Goal: Information Seeking & Learning: Learn about a topic

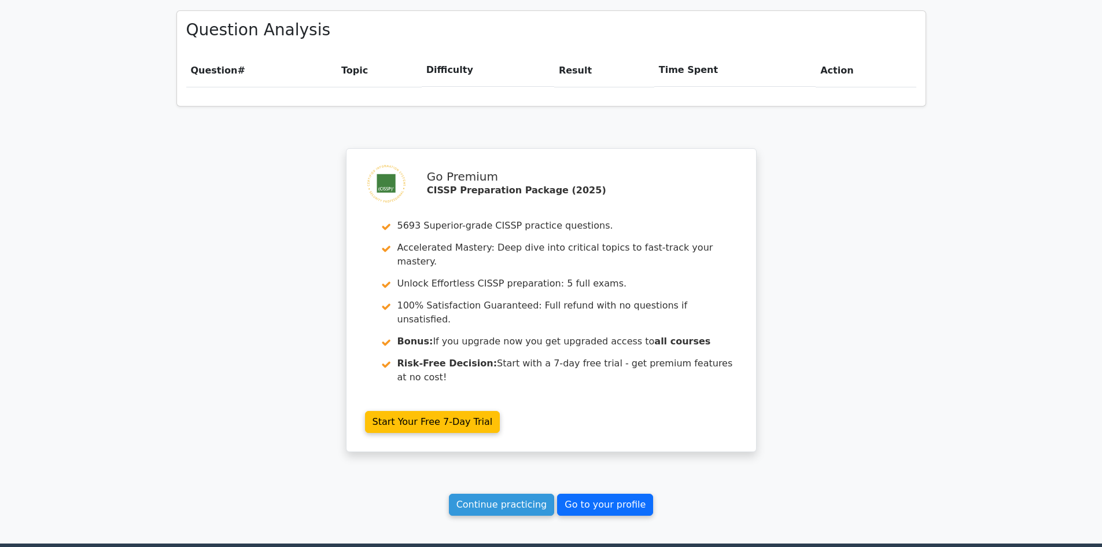
scroll to position [876, 0]
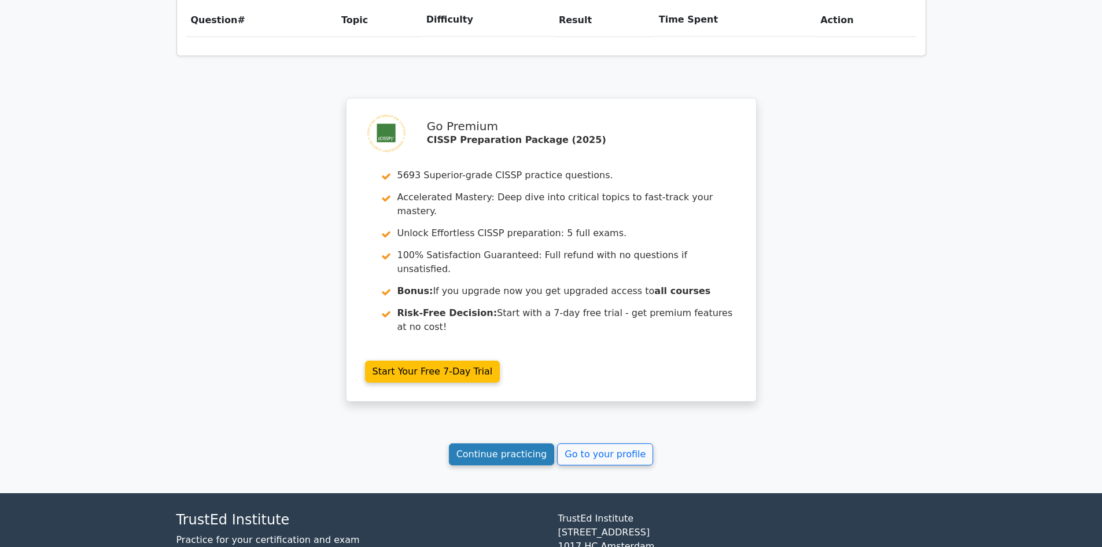
click at [503, 443] on link "Continue practicing" at bounding box center [502, 454] width 106 height 22
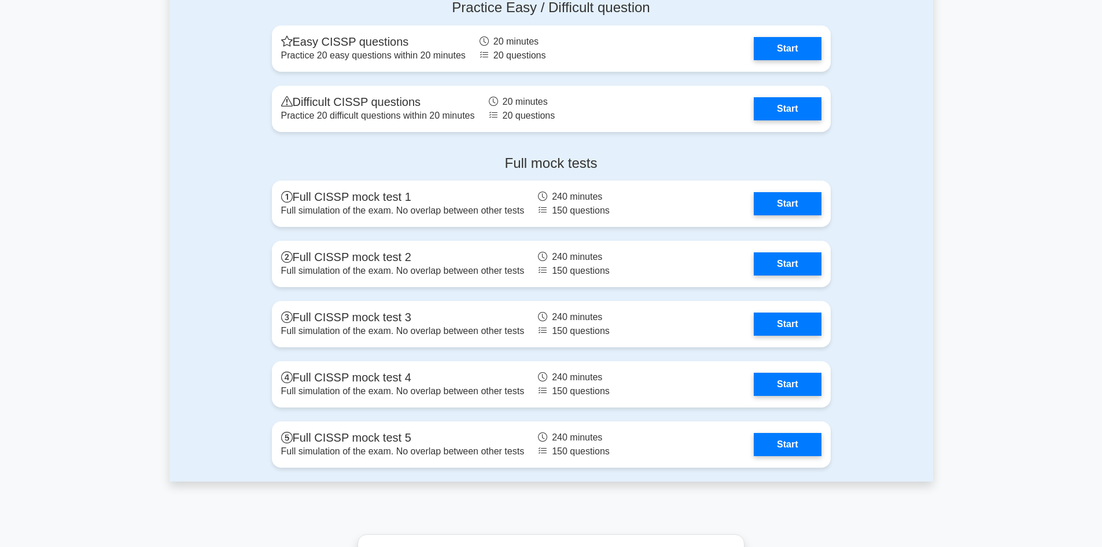
scroll to position [3124, 0]
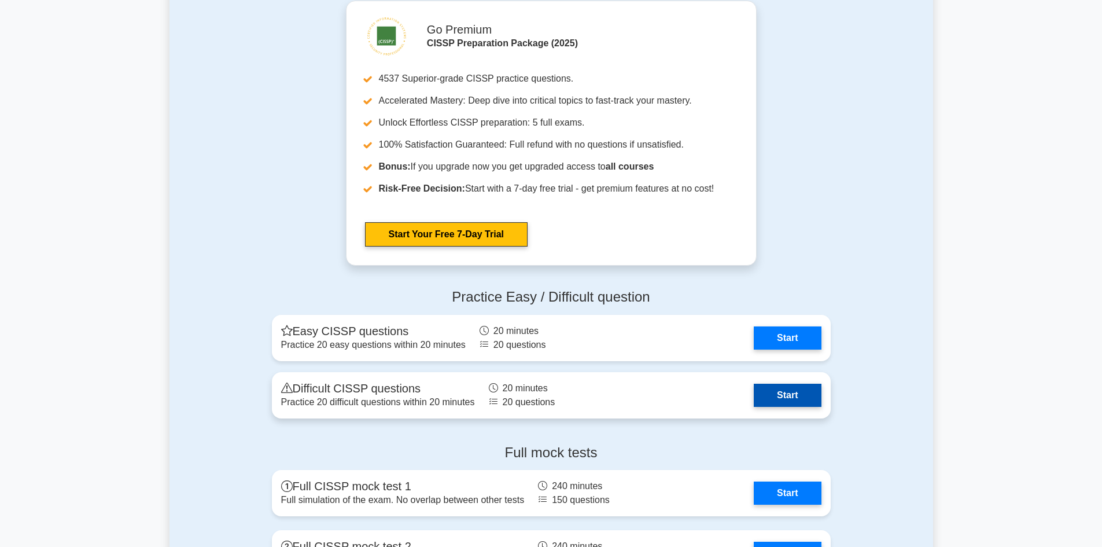
click at [792, 392] on link "Start" at bounding box center [787, 395] width 67 height 23
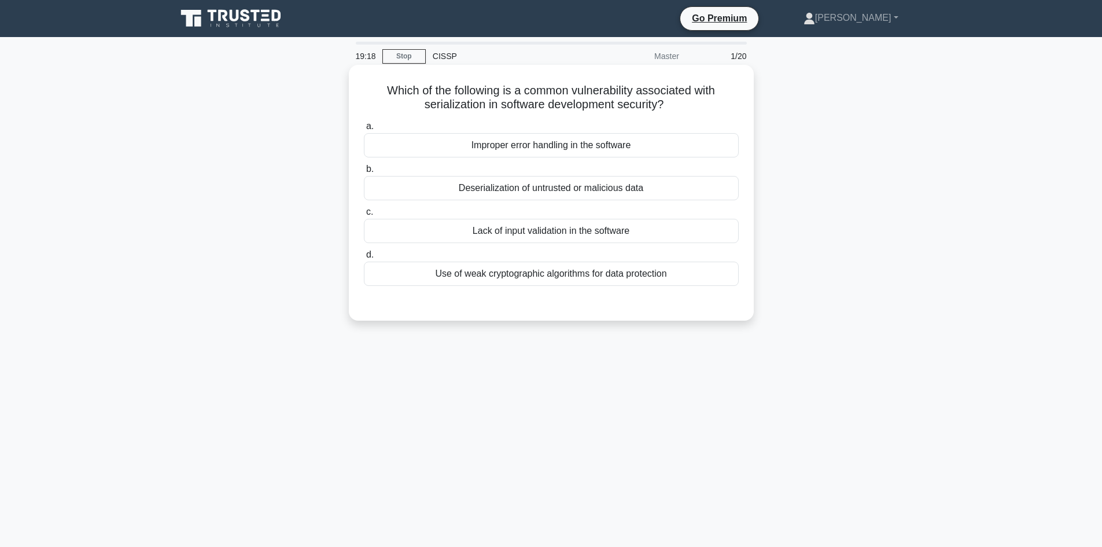
click at [458, 108] on h5 "Which of the following is a common vulnerability associated with serialization …" at bounding box center [551, 97] width 377 height 29
click at [458, 107] on h5 "Which of the following is a common vulnerability associated with serialization …" at bounding box center [551, 97] width 377 height 29
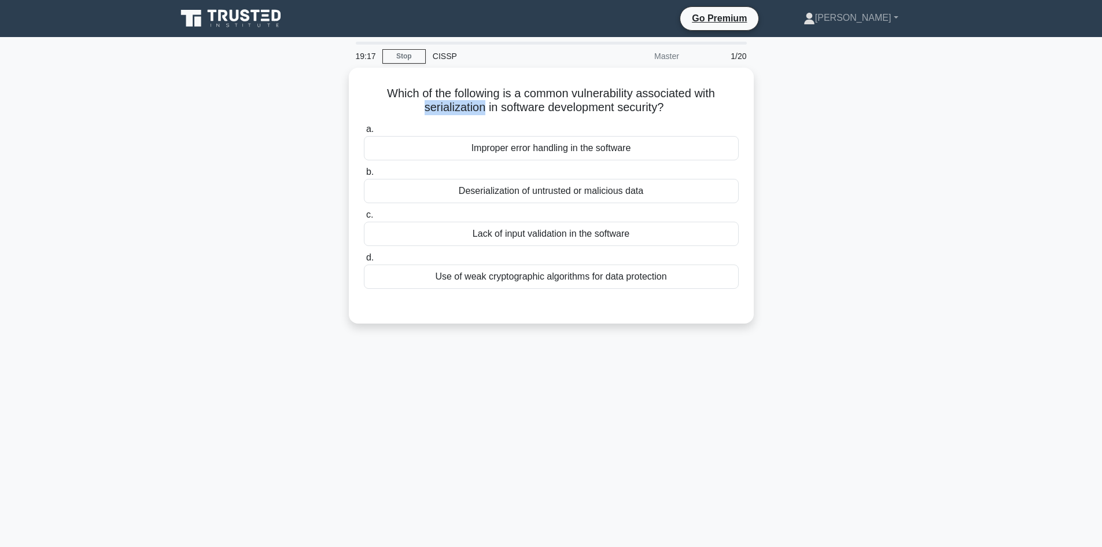
copy h5 "serialization"
drag, startPoint x: 919, startPoint y: 395, endPoint x: 911, endPoint y: 381, distance: 16.1
click at [919, 395] on div "18:55 Stop CISSP Master 1/20 Which of the following is a common vulnerability a…" at bounding box center [552, 331] width 764 height 579
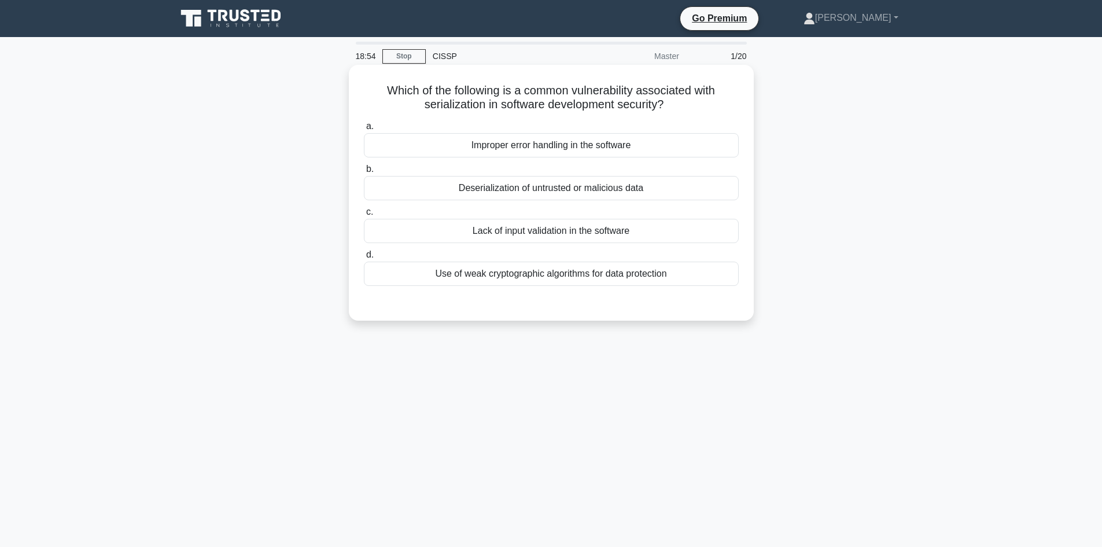
click at [627, 189] on div "Deserialization of untrusted or malicious data" at bounding box center [551, 188] width 375 height 24
click at [364, 173] on input "b. Deserialization of untrusted or malicious data" at bounding box center [364, 169] width 0 height 8
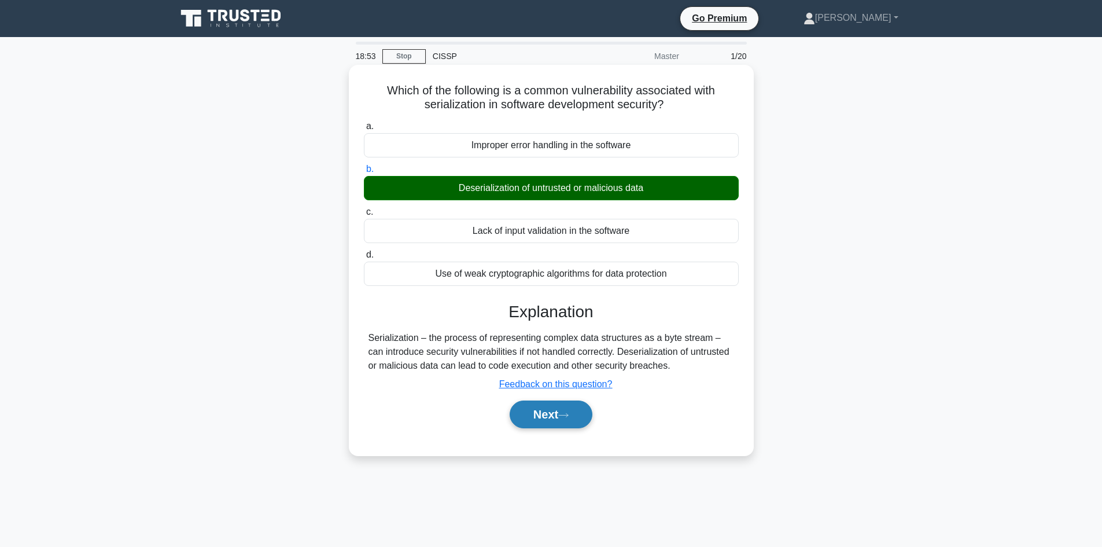
click at [535, 422] on button "Next" at bounding box center [551, 414] width 83 height 28
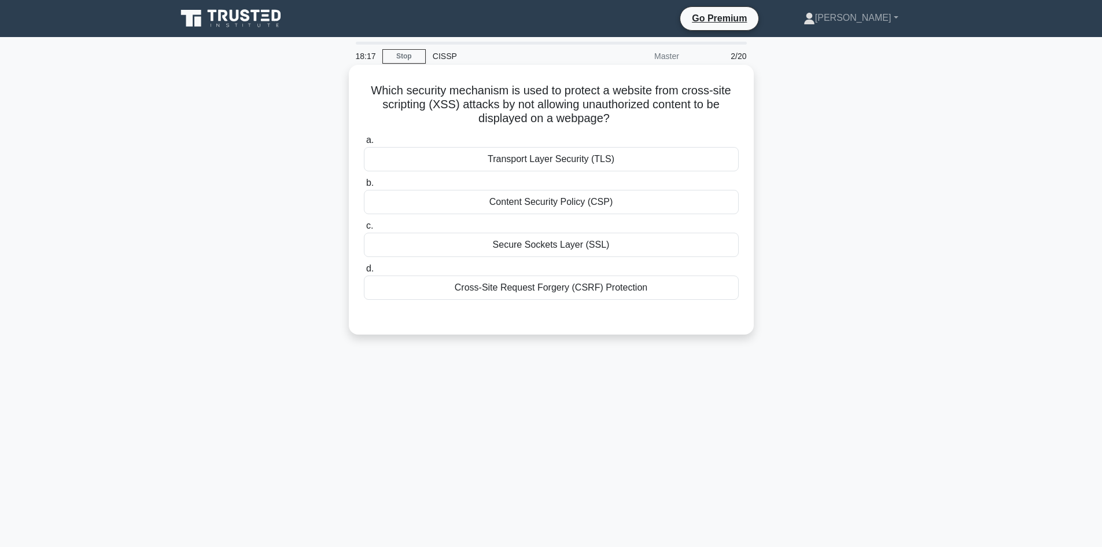
click at [604, 157] on div "Transport Layer Security (TLS)" at bounding box center [551, 159] width 375 height 24
click at [364, 144] on input "a. Transport Layer Security (TLS)" at bounding box center [364, 141] width 0 height 8
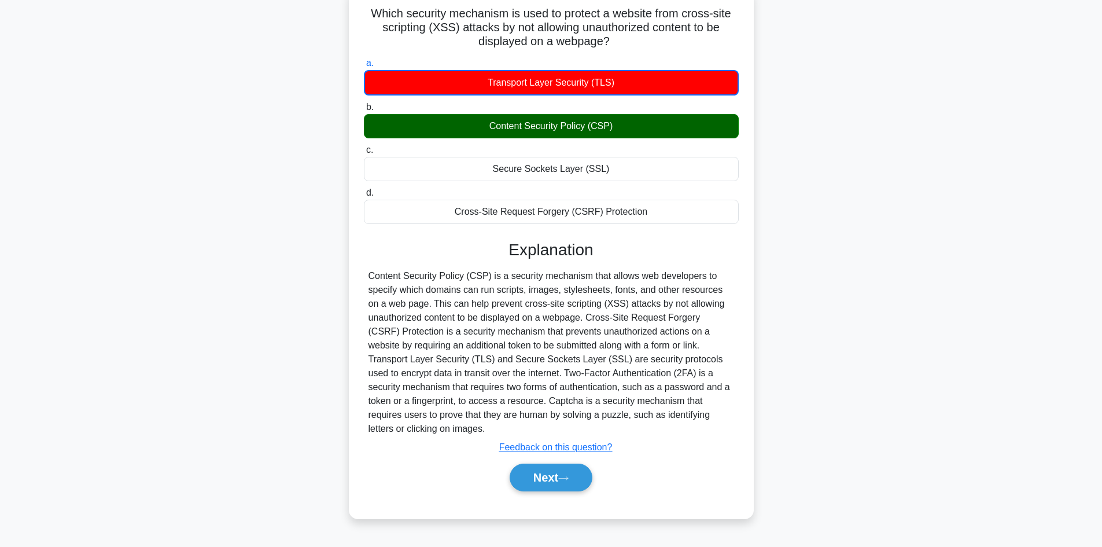
scroll to position [78, 0]
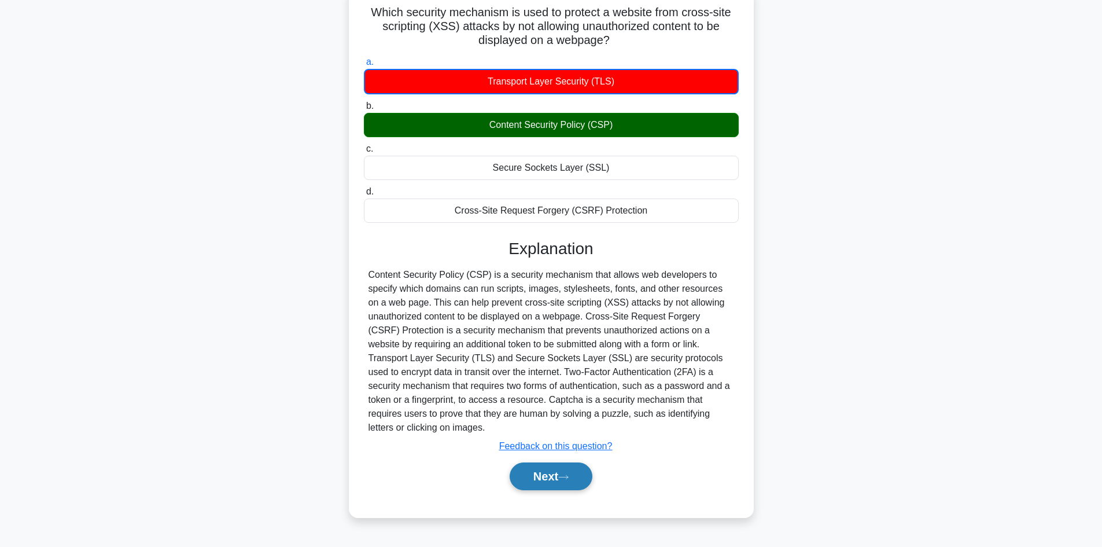
click at [550, 462] on button "Next" at bounding box center [551, 476] width 83 height 28
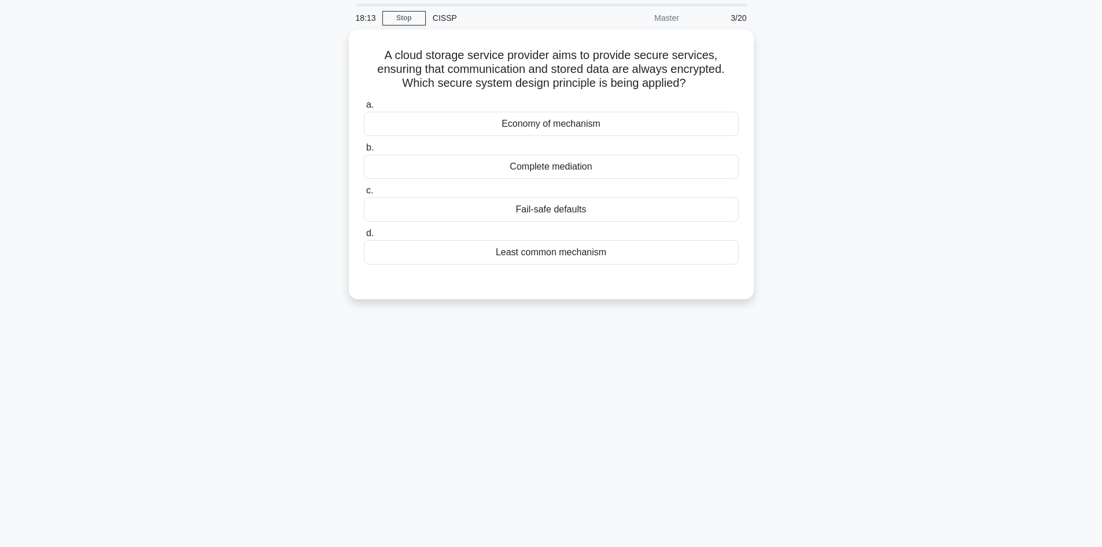
scroll to position [0, 0]
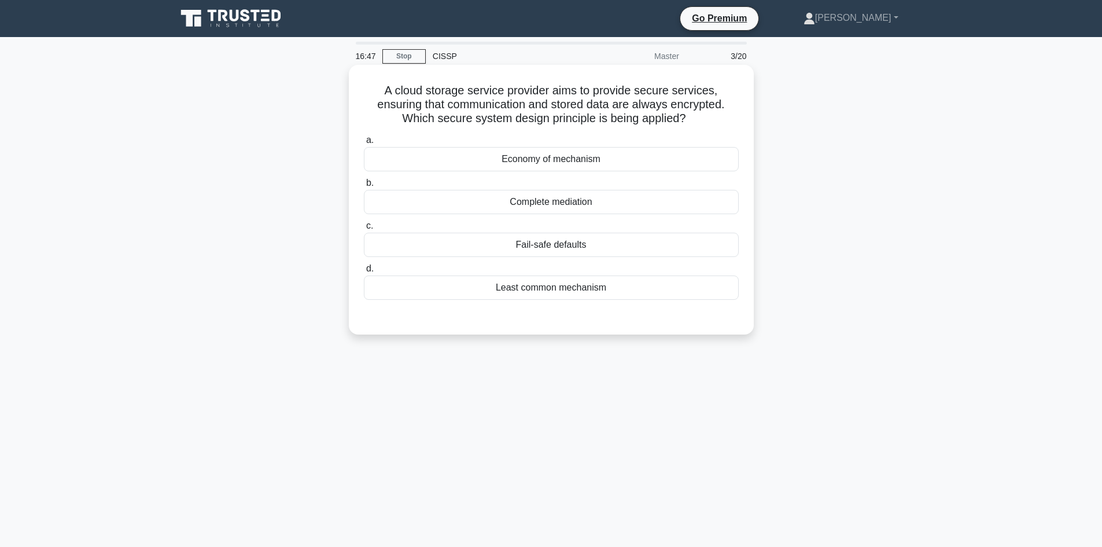
click at [579, 204] on div "Complete mediation" at bounding box center [551, 202] width 375 height 24
click at [364, 187] on input "b. Complete mediation" at bounding box center [364, 183] width 0 height 8
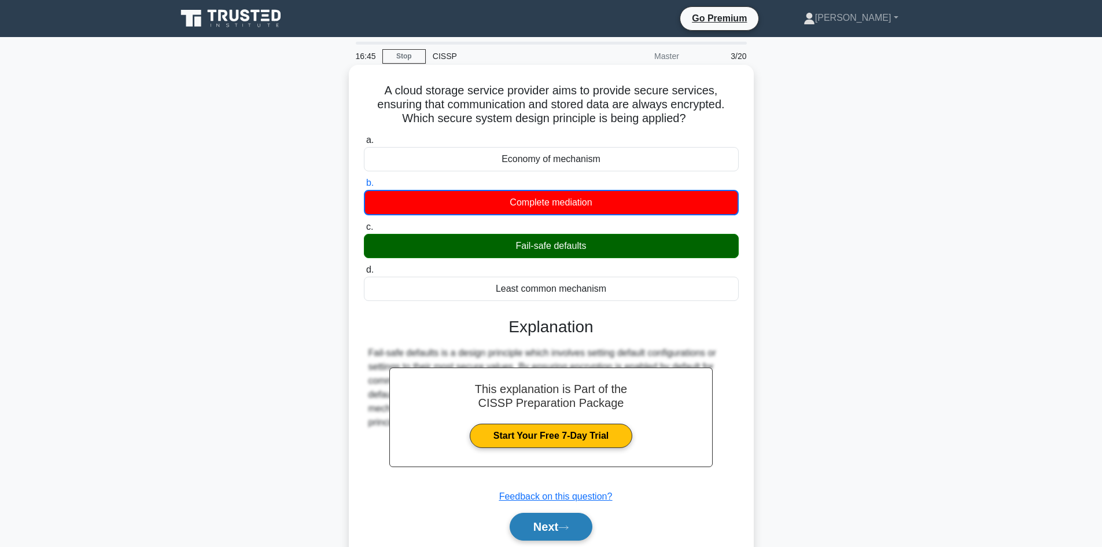
click at [553, 531] on button "Next" at bounding box center [551, 527] width 83 height 28
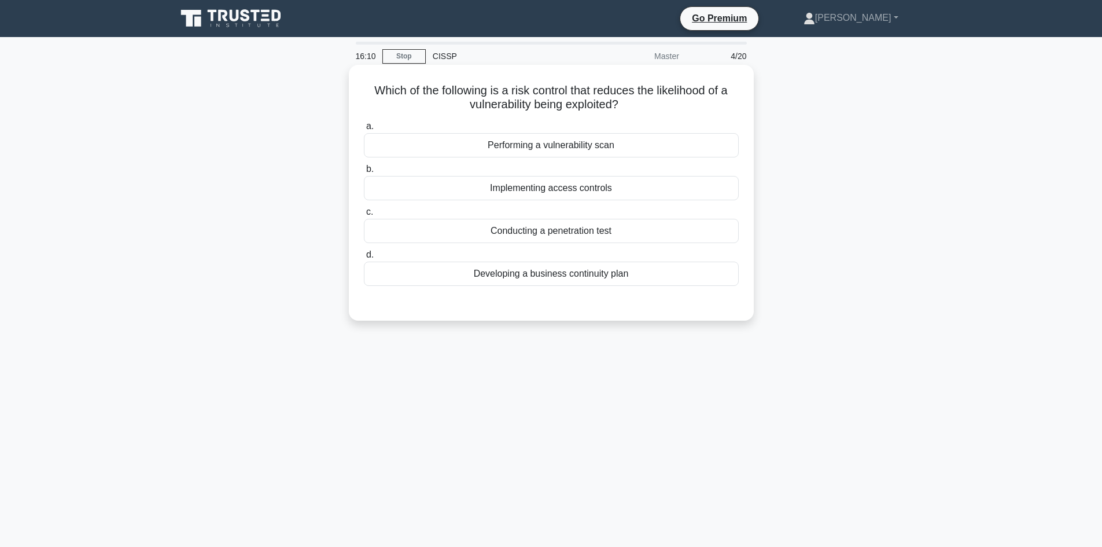
click at [532, 227] on div "Conducting a penetration test" at bounding box center [551, 231] width 375 height 24
click at [364, 216] on input "c. Conducting a penetration test" at bounding box center [364, 212] width 0 height 8
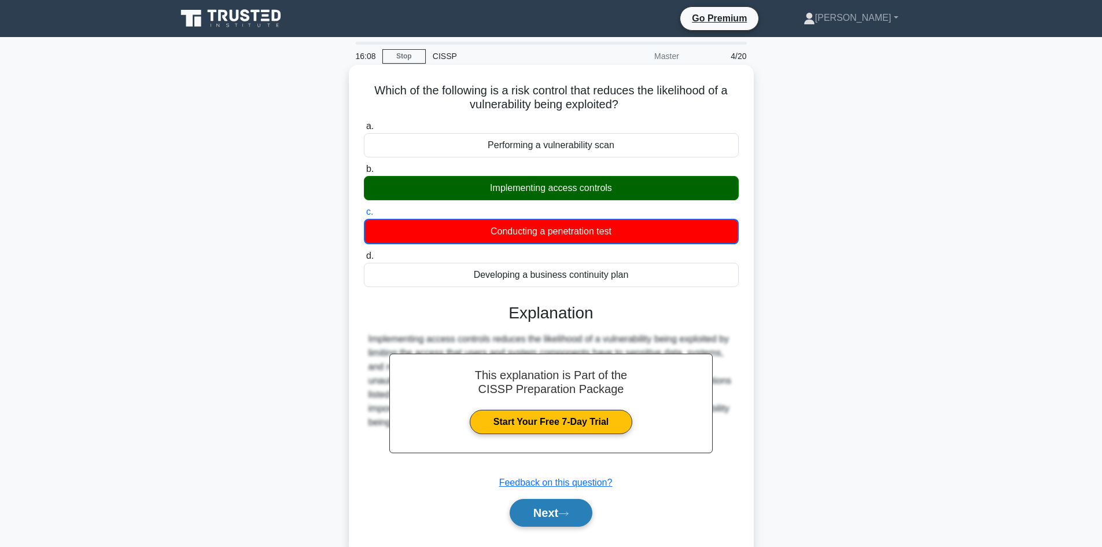
click at [562, 514] on button "Next" at bounding box center [551, 513] width 83 height 28
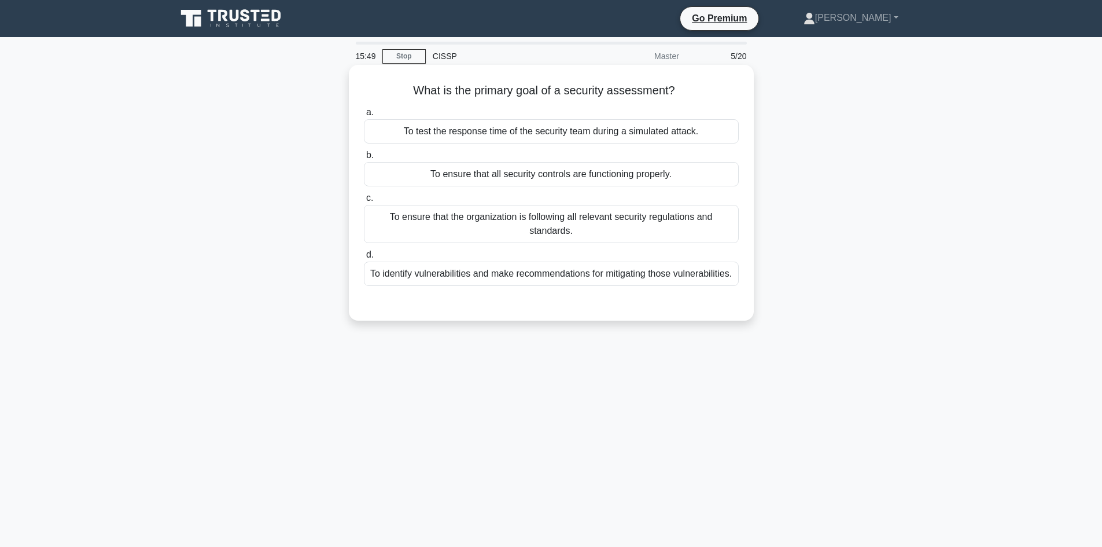
click at [609, 176] on div "To ensure that all security controls are functioning properly." at bounding box center [551, 174] width 375 height 24
click at [364, 159] on input "b. To ensure that all security controls are functioning properly." at bounding box center [364, 156] width 0 height 8
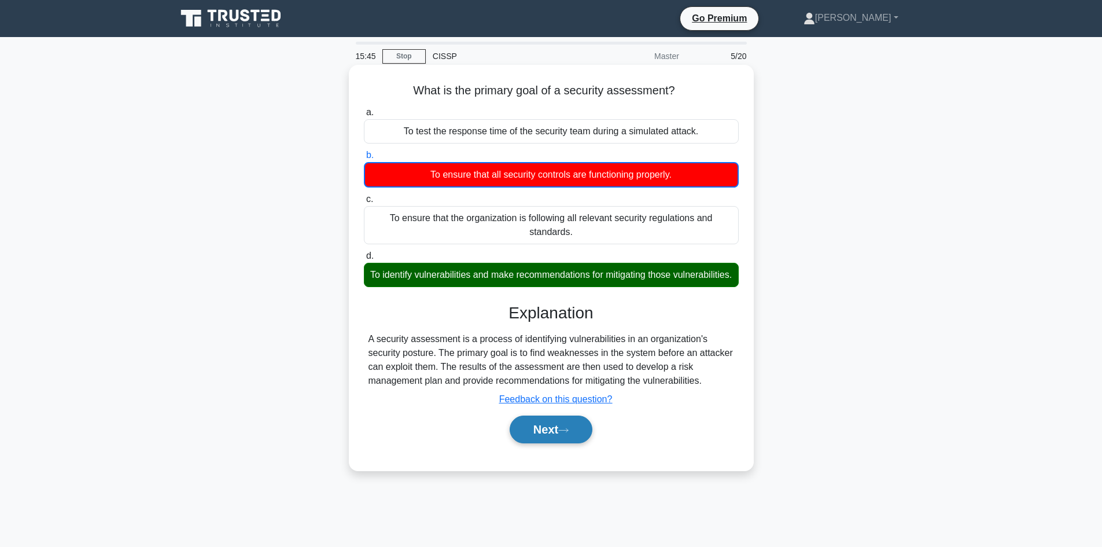
click at [557, 441] on button "Next" at bounding box center [551, 429] width 83 height 28
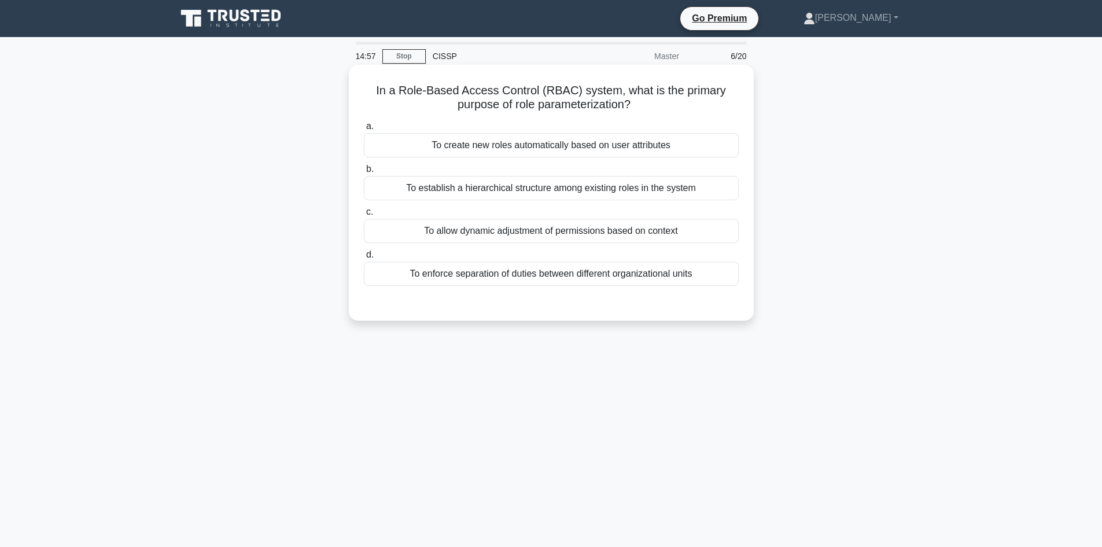
click at [525, 144] on div "To create new roles automatically based on user attributes" at bounding box center [551, 145] width 375 height 24
click at [364, 130] on input "a. To create new roles automatically based on user attributes" at bounding box center [364, 127] width 0 height 8
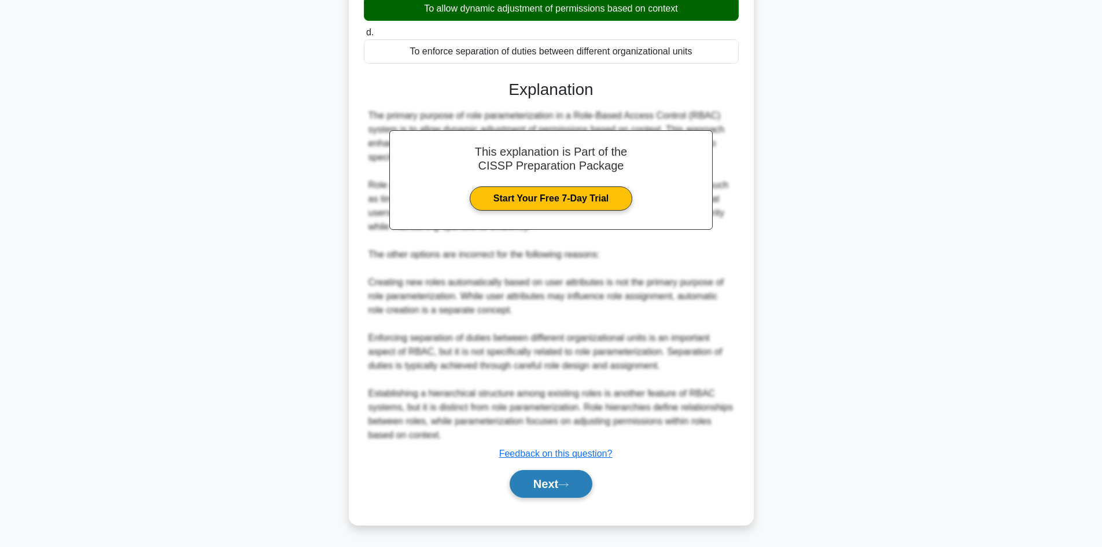
click at [554, 489] on button "Next" at bounding box center [551, 484] width 83 height 28
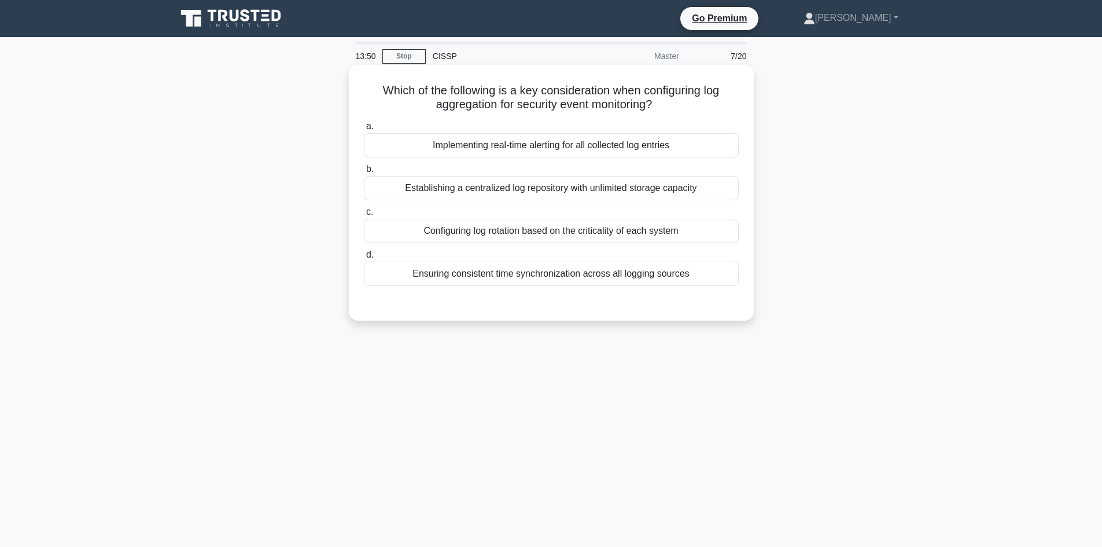
click at [635, 143] on div "Implementing real-time alerting for all collected log entries" at bounding box center [551, 145] width 375 height 24
click at [364, 130] on input "a. Implementing real-time alerting for all collected log entries" at bounding box center [364, 127] width 0 height 8
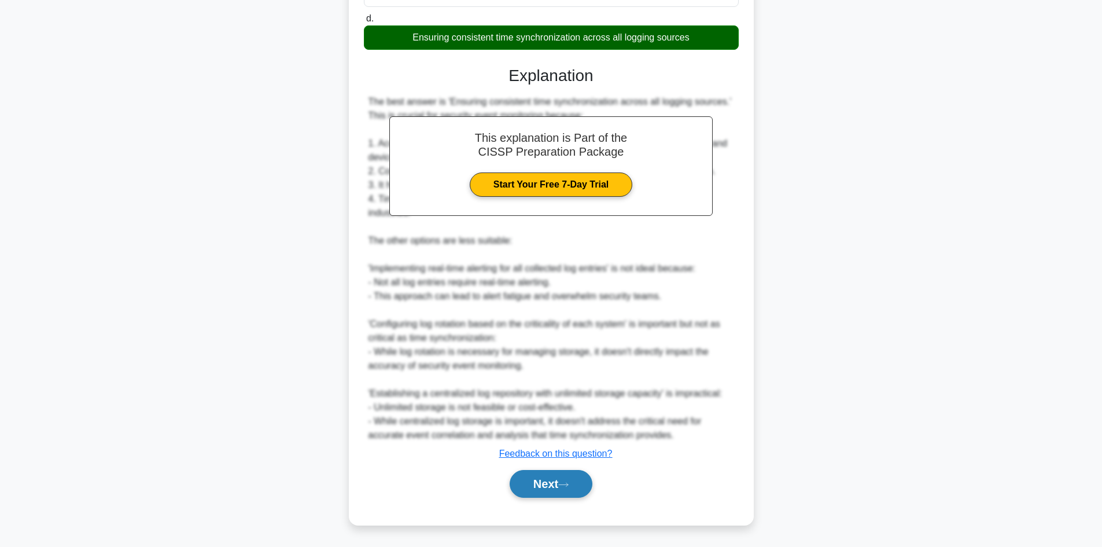
click at [527, 482] on button "Next" at bounding box center [551, 484] width 83 height 28
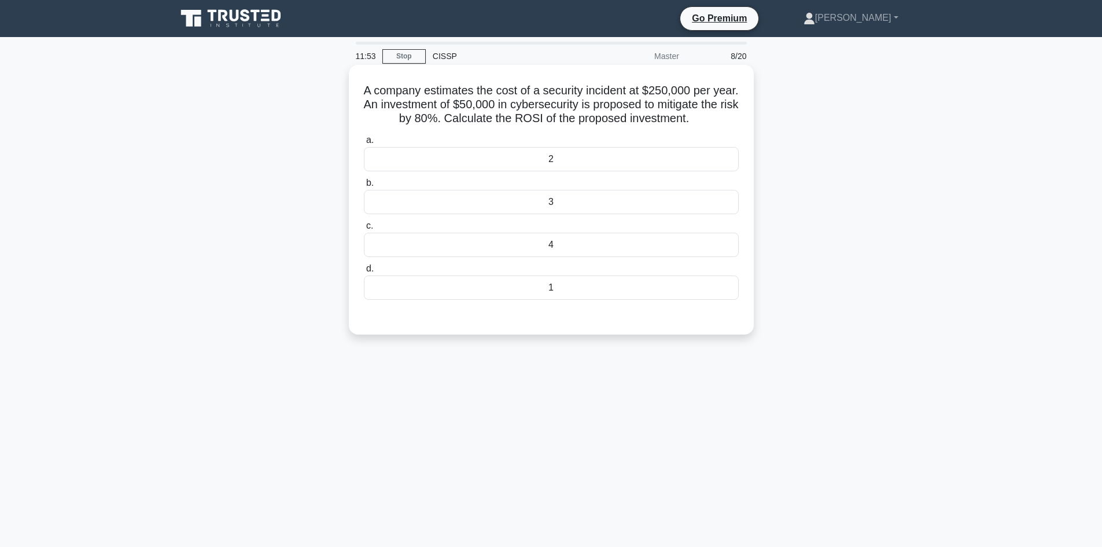
click at [572, 245] on div "4" at bounding box center [551, 245] width 375 height 24
click at [364, 230] on input "c. 4" at bounding box center [364, 226] width 0 height 8
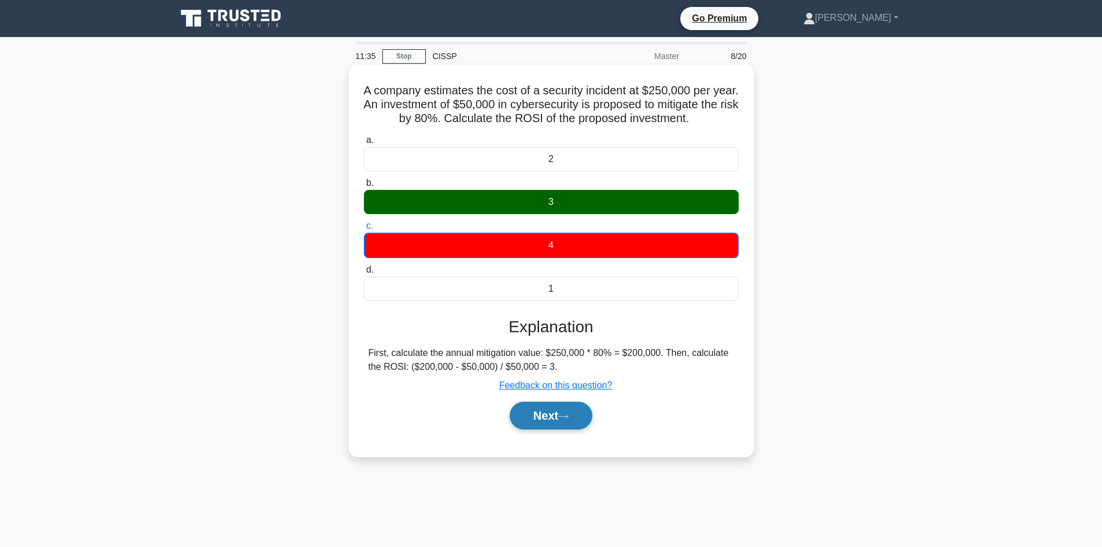
click at [524, 419] on button "Next" at bounding box center [551, 416] width 83 height 28
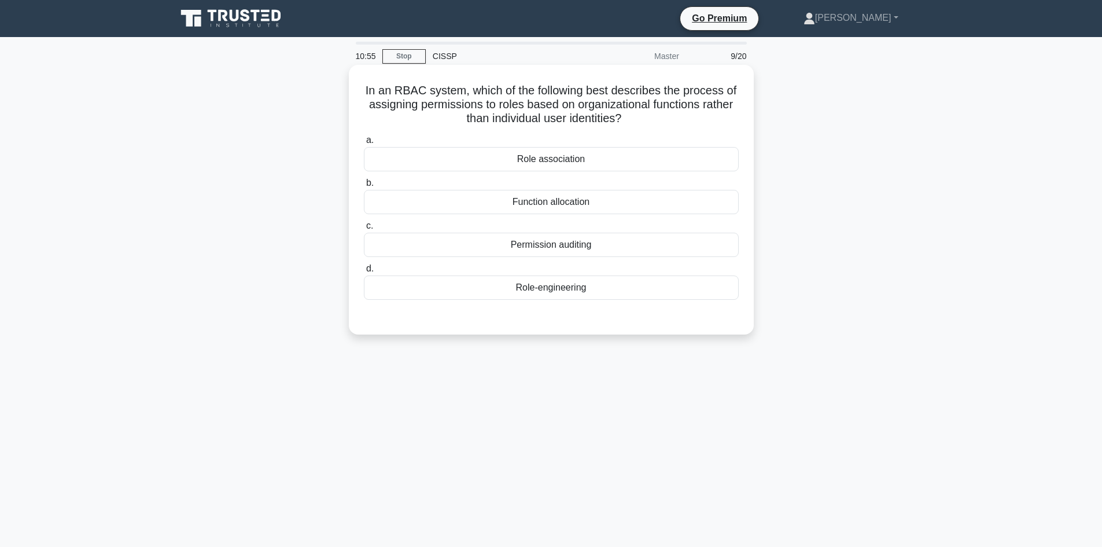
click at [514, 160] on div "Role association" at bounding box center [551, 159] width 375 height 24
click at [364, 144] on input "a. Role association" at bounding box center [364, 141] width 0 height 8
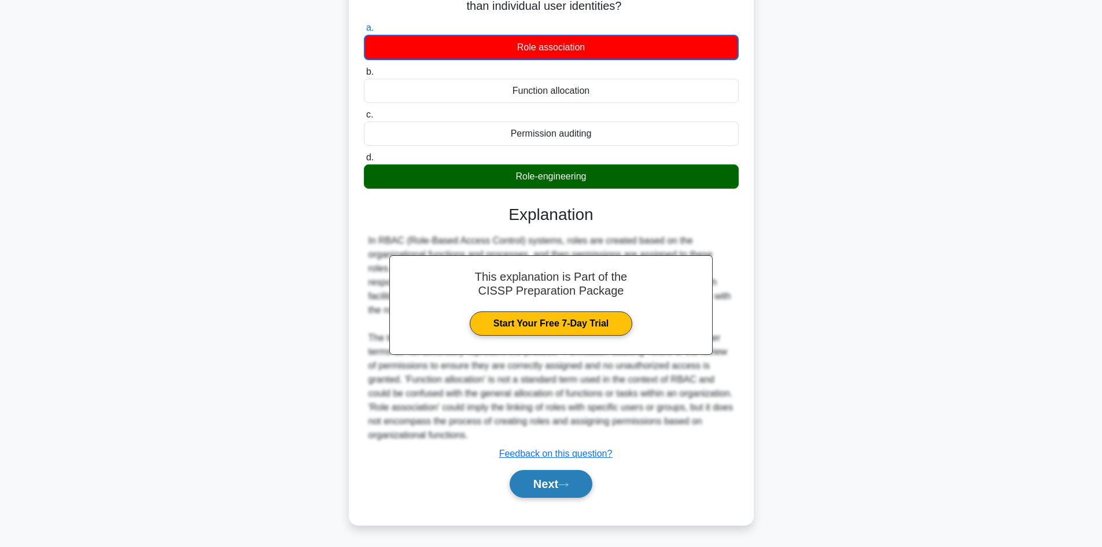
click at [546, 485] on button "Next" at bounding box center [551, 484] width 83 height 28
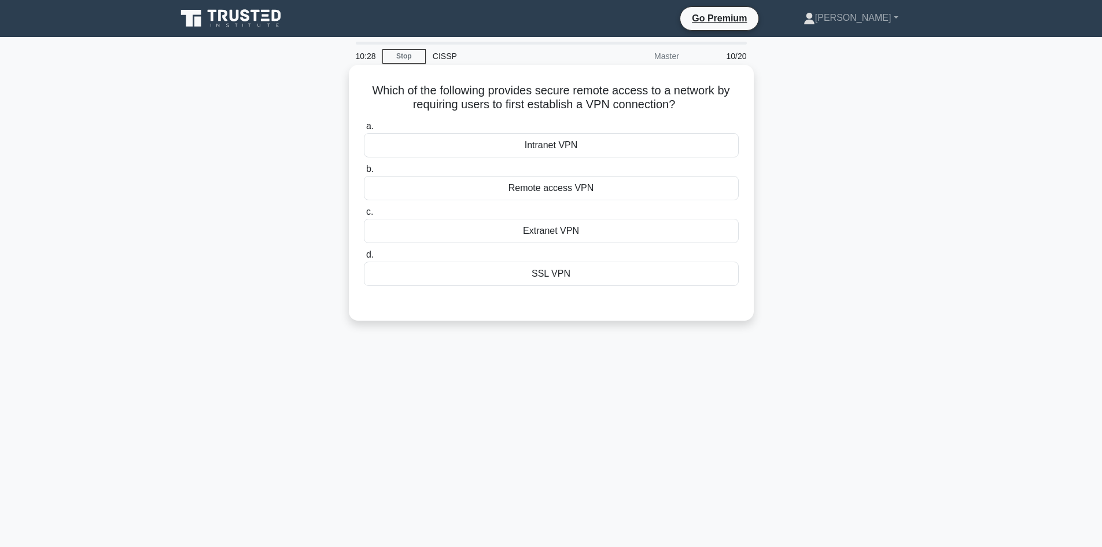
click at [556, 177] on div "Remote access VPN" at bounding box center [551, 188] width 375 height 24
click at [364, 173] on input "b. Remote access VPN" at bounding box center [364, 169] width 0 height 8
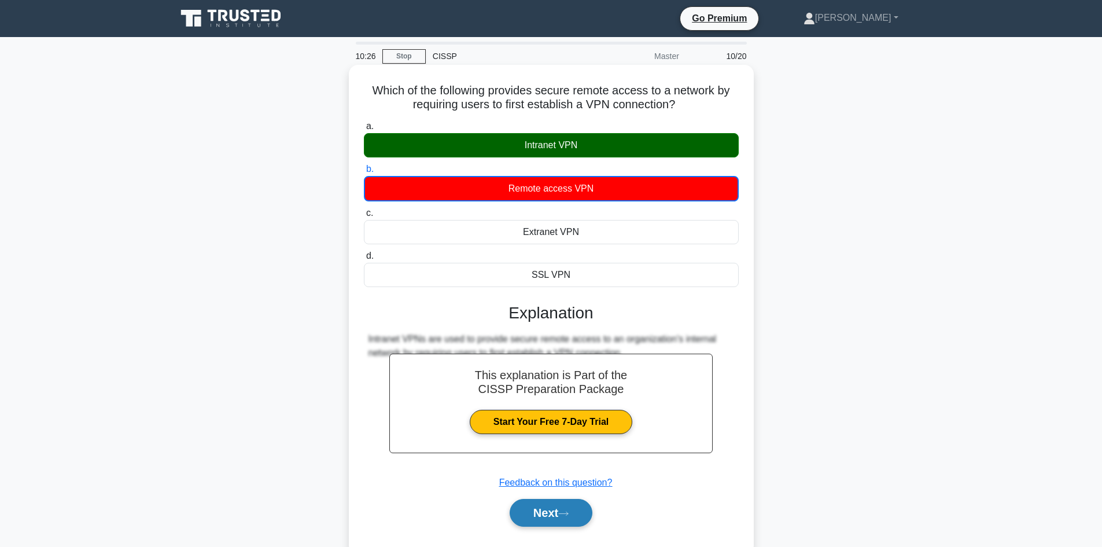
click at [561, 514] on button "Next" at bounding box center [551, 513] width 83 height 28
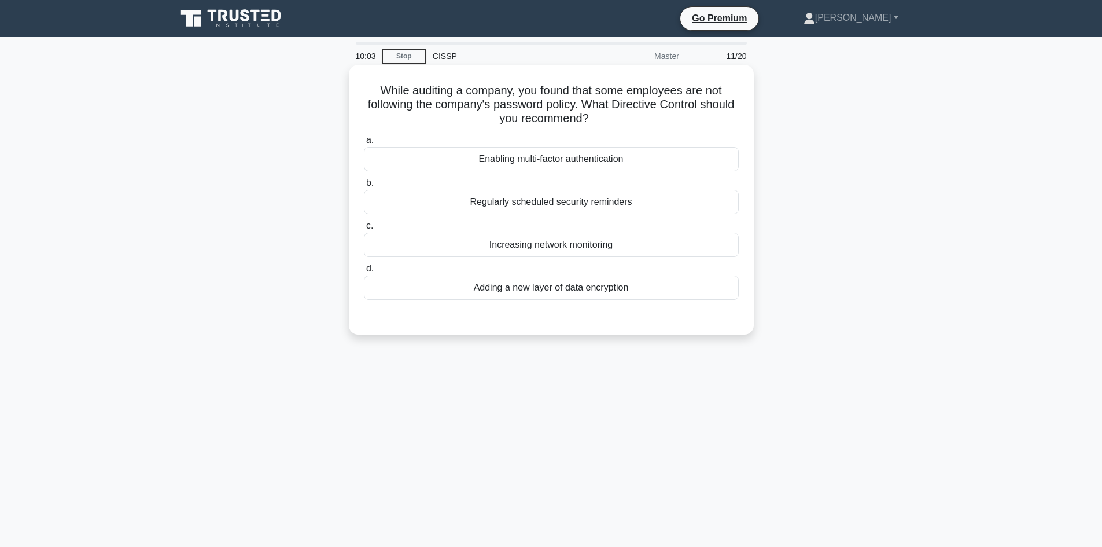
click at [512, 206] on div "Regularly scheduled security reminders" at bounding box center [551, 202] width 375 height 24
click at [364, 187] on input "b. Regularly scheduled security reminders" at bounding box center [364, 183] width 0 height 8
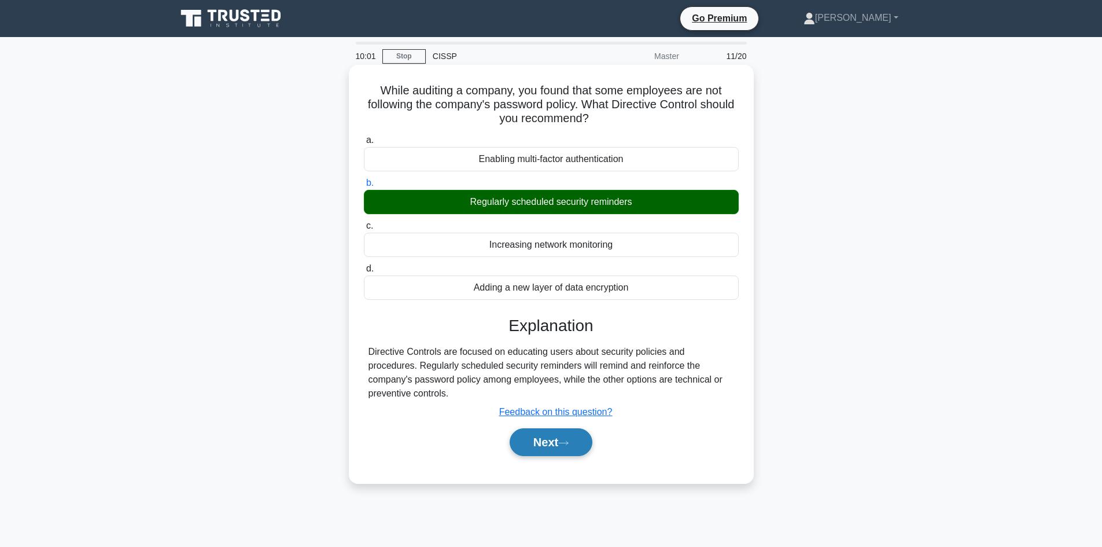
drag, startPoint x: 533, startPoint y: 437, endPoint x: 540, endPoint y: 435, distance: 7.3
click at [533, 437] on button "Next" at bounding box center [551, 442] width 83 height 28
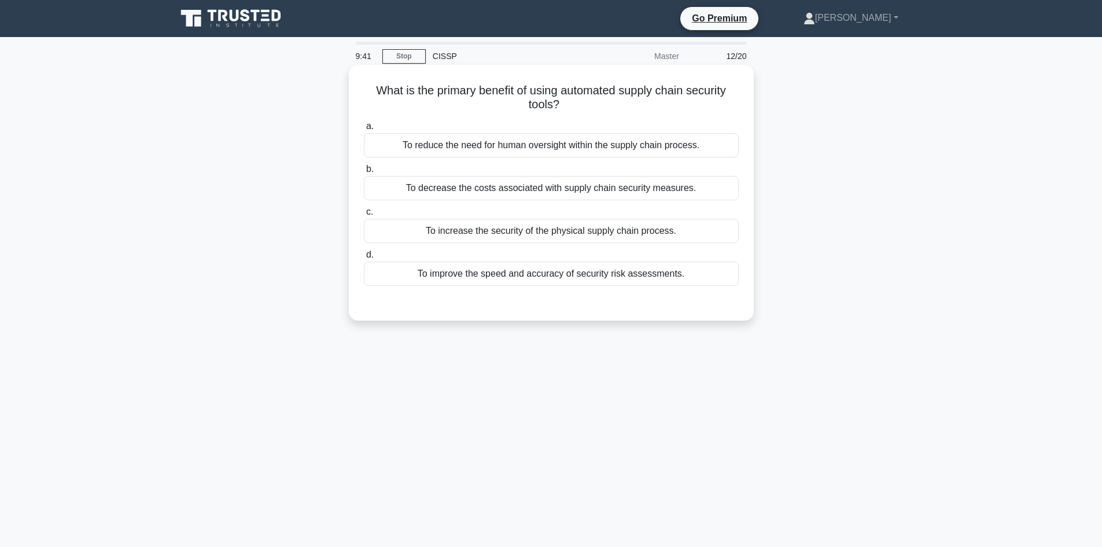
click at [616, 270] on div "To improve the speed and accuracy of security risk assessments." at bounding box center [551, 274] width 375 height 24
click at [364, 259] on input "d. To improve the speed and accuracy of security risk assessments." at bounding box center [364, 255] width 0 height 8
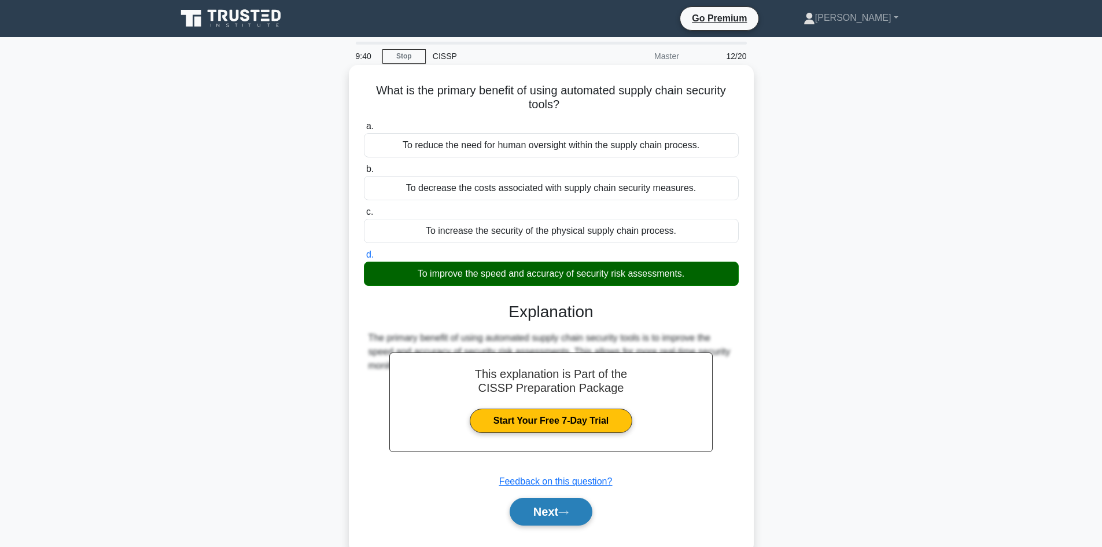
click at [539, 515] on button "Next" at bounding box center [551, 512] width 83 height 28
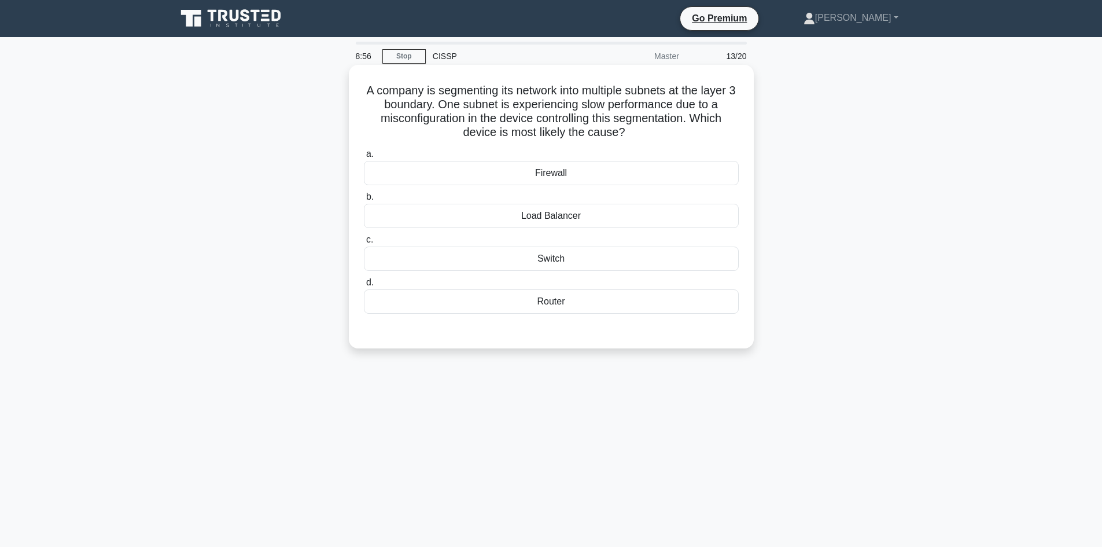
click at [572, 248] on div "Switch" at bounding box center [551, 258] width 375 height 24
click at [364, 244] on input "c. Switch" at bounding box center [364, 240] width 0 height 8
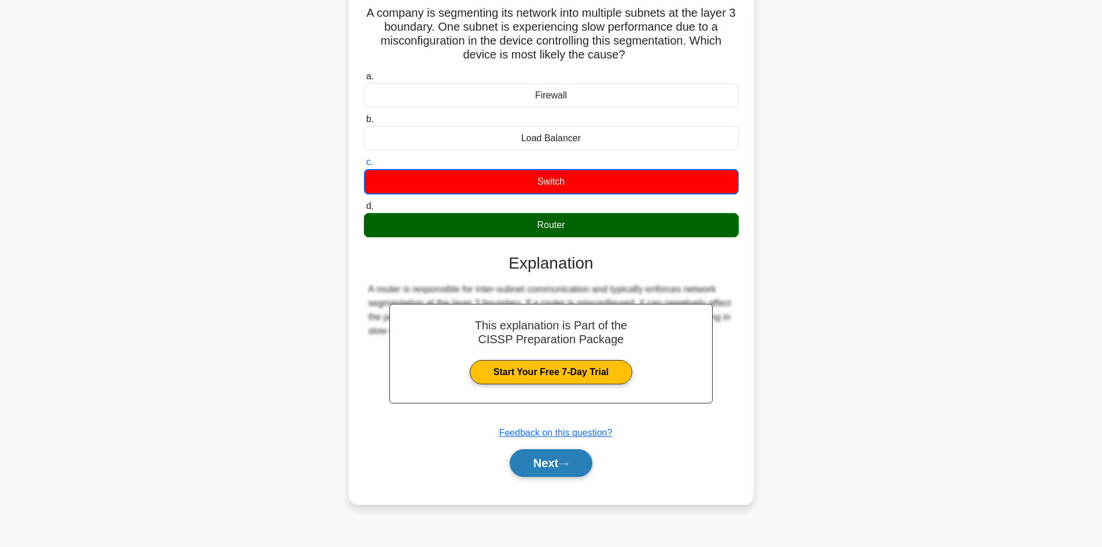
scroll to position [78, 0]
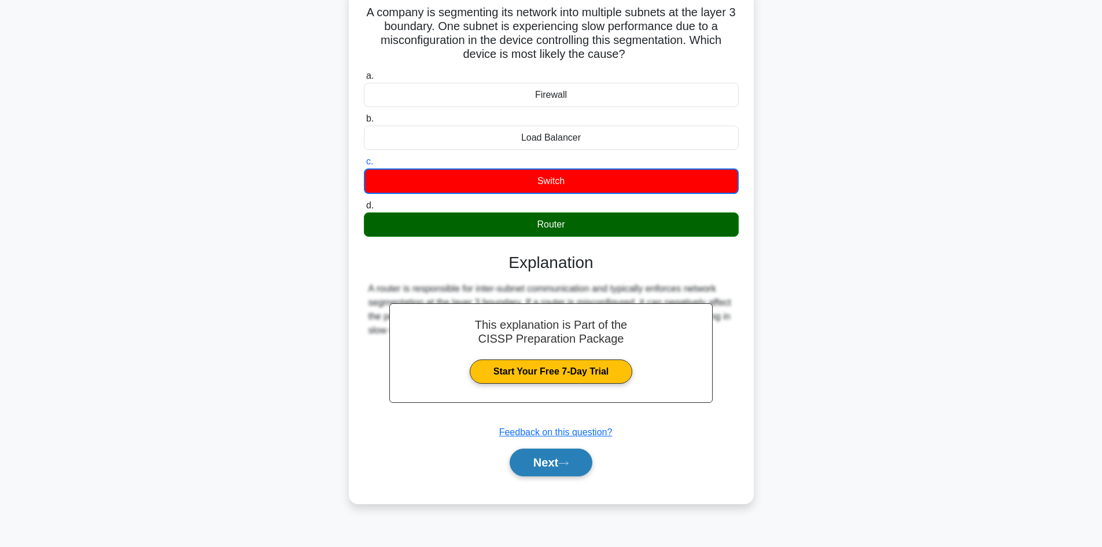
click at [546, 452] on button "Next" at bounding box center [551, 462] width 83 height 28
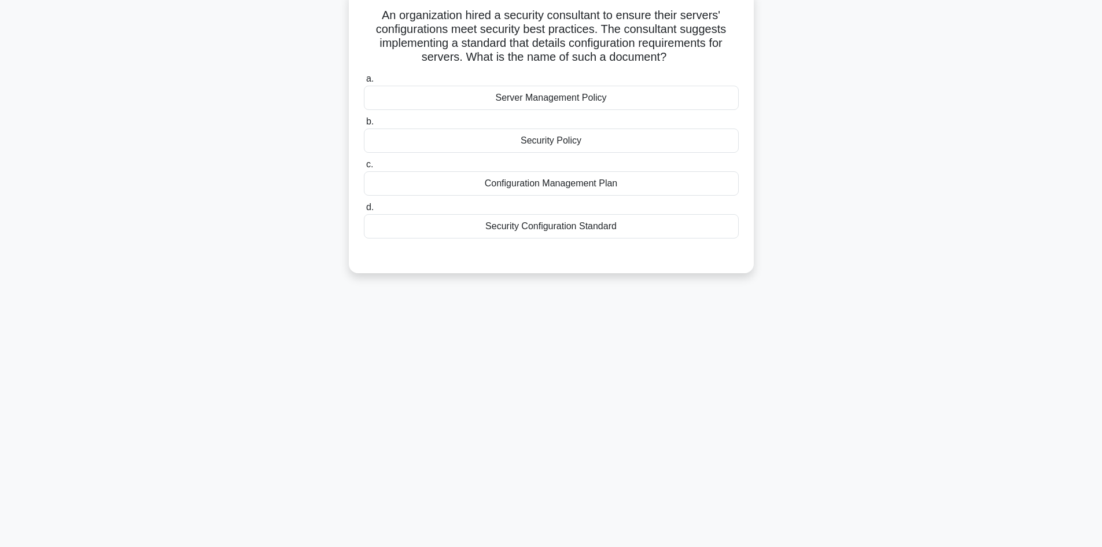
scroll to position [0, 0]
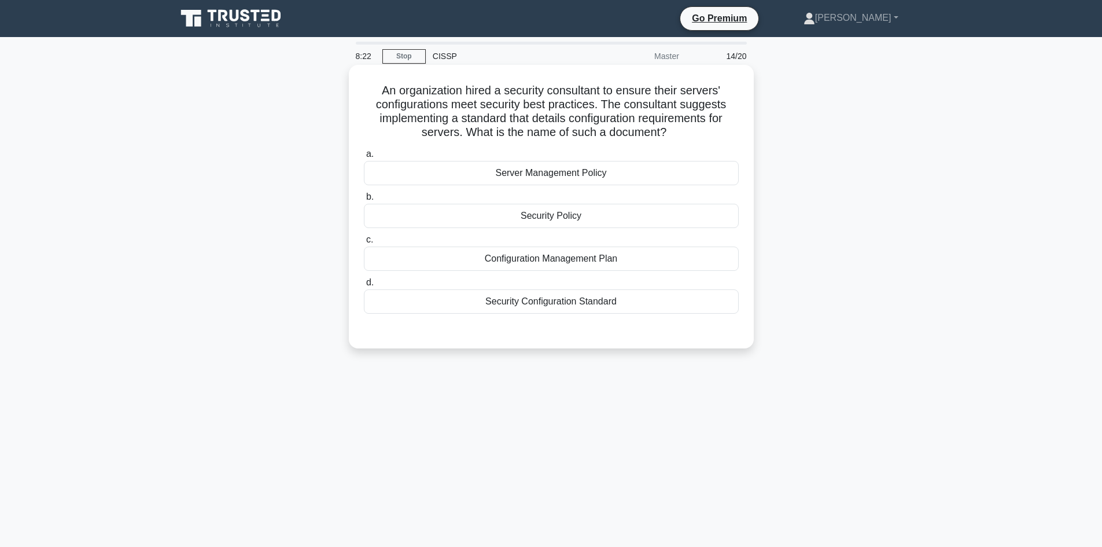
click at [584, 175] on div "Server Management Policy" at bounding box center [551, 173] width 375 height 24
click at [364, 158] on input "a. Server Management Policy" at bounding box center [364, 154] width 0 height 8
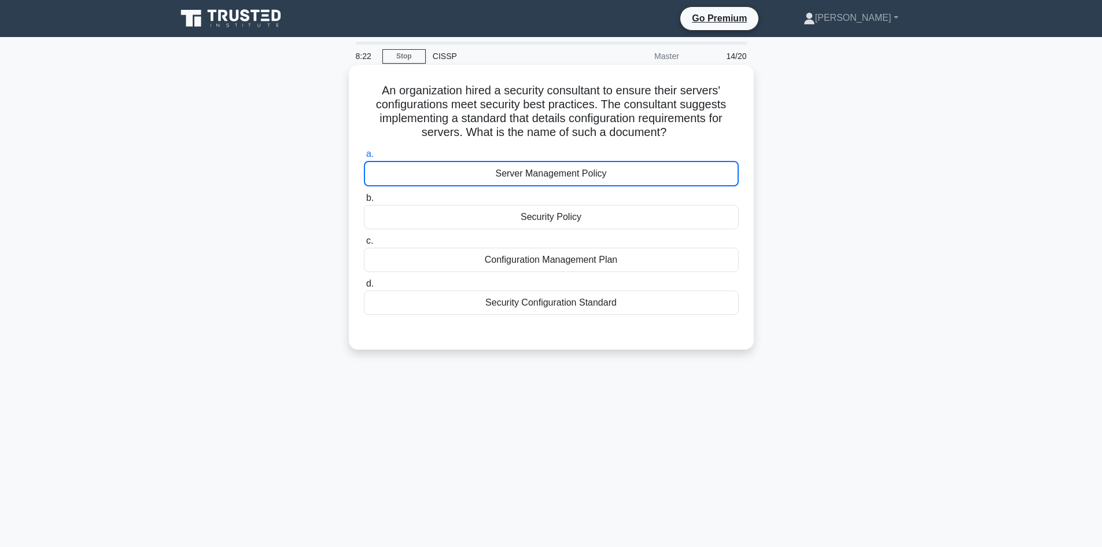
click at [584, 175] on div "Server Management Policy" at bounding box center [551, 173] width 375 height 25
click at [364, 158] on input "a. Server Management Policy" at bounding box center [364, 154] width 0 height 8
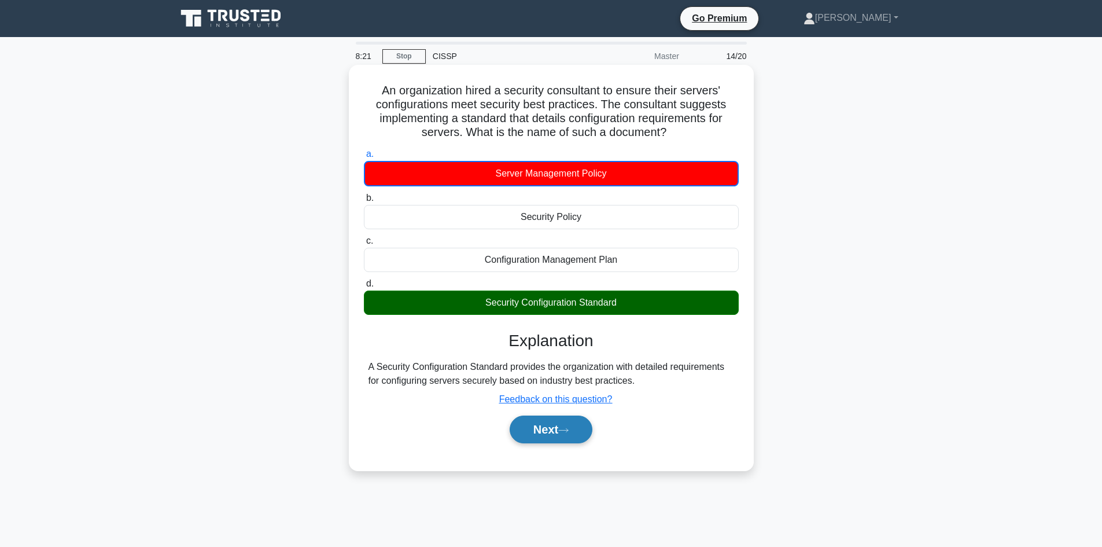
drag, startPoint x: 524, startPoint y: 435, endPoint x: 811, endPoint y: 435, distance: 287.6
click at [525, 435] on button "Next" at bounding box center [551, 429] width 83 height 28
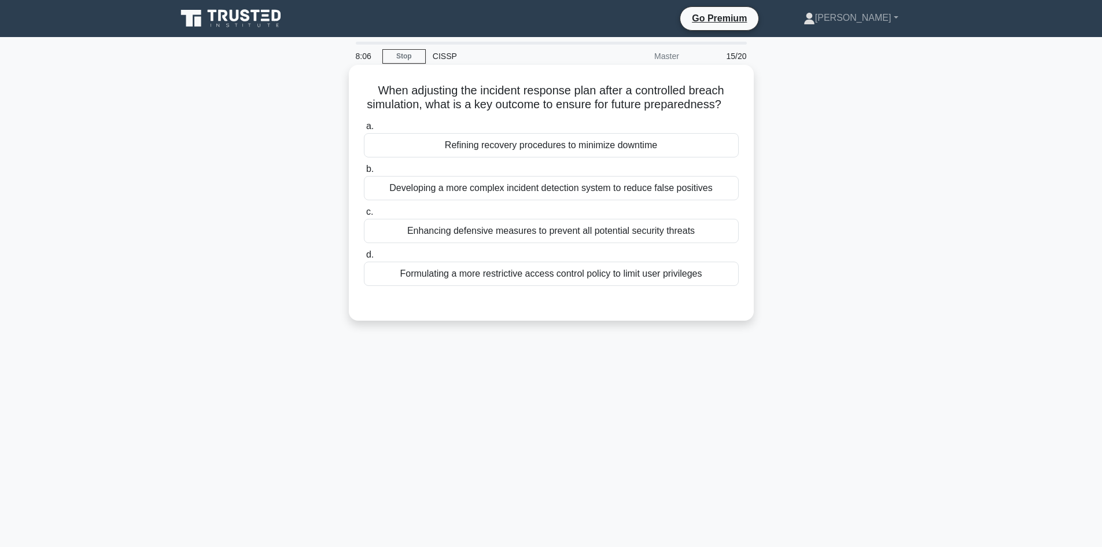
click at [548, 200] on div "Developing a more complex incident detection system to reduce false positives" at bounding box center [551, 188] width 375 height 24
click at [364, 173] on input "b. Developing a more complex incident detection system to reduce false positives" at bounding box center [364, 169] width 0 height 8
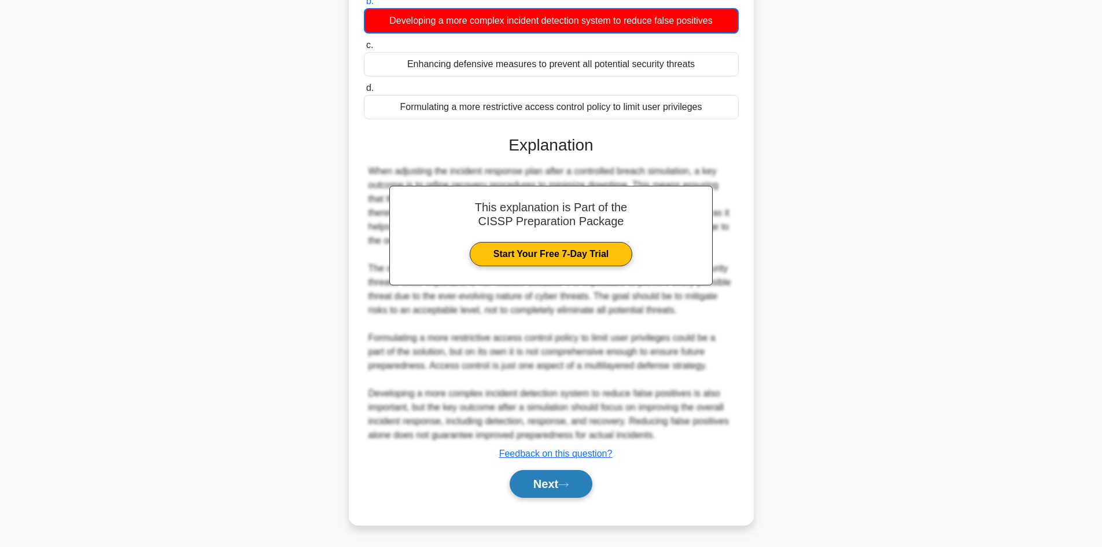
click at [521, 489] on button "Next" at bounding box center [551, 484] width 83 height 28
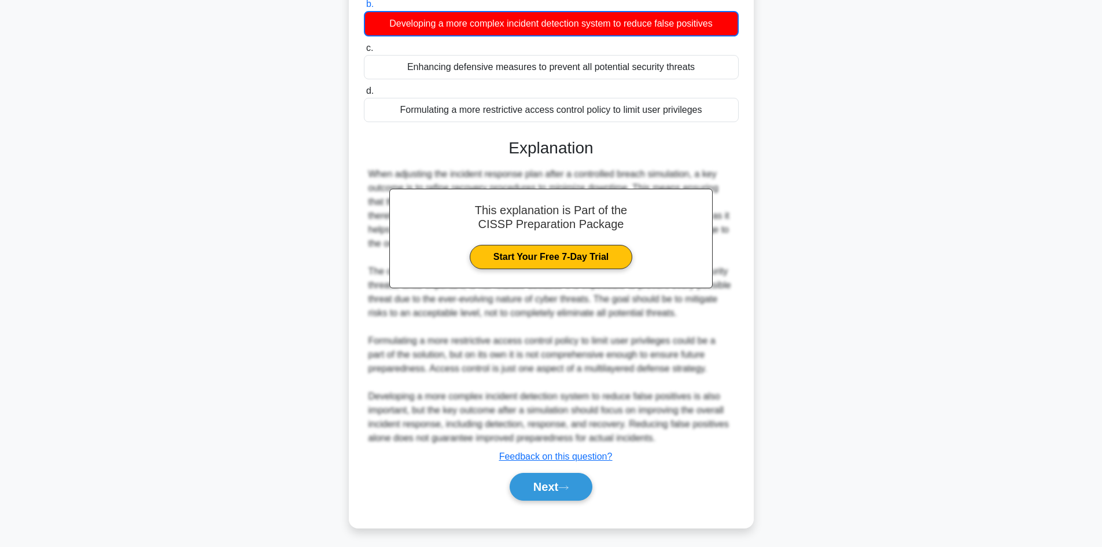
scroll to position [78, 0]
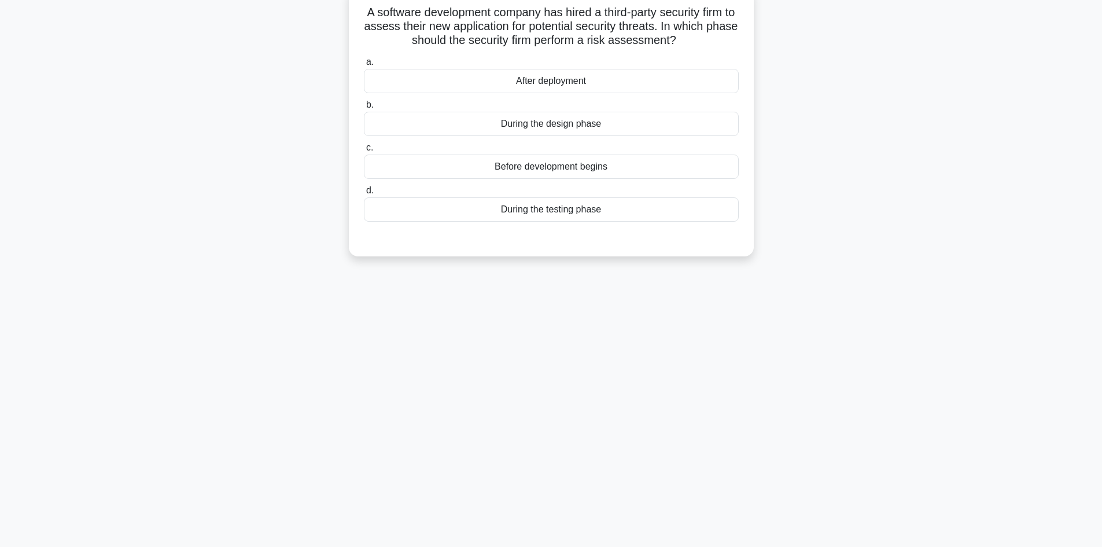
click at [547, 77] on div "After deployment" at bounding box center [551, 81] width 375 height 24
click at [364, 66] on input "a. After deployment" at bounding box center [364, 62] width 0 height 8
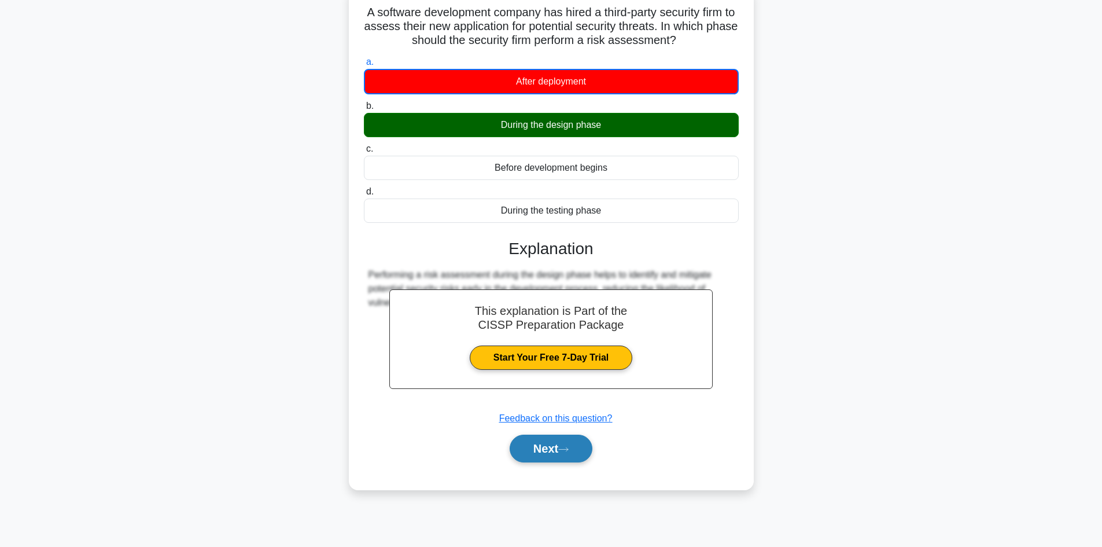
click at [531, 452] on button "Next" at bounding box center [551, 449] width 83 height 28
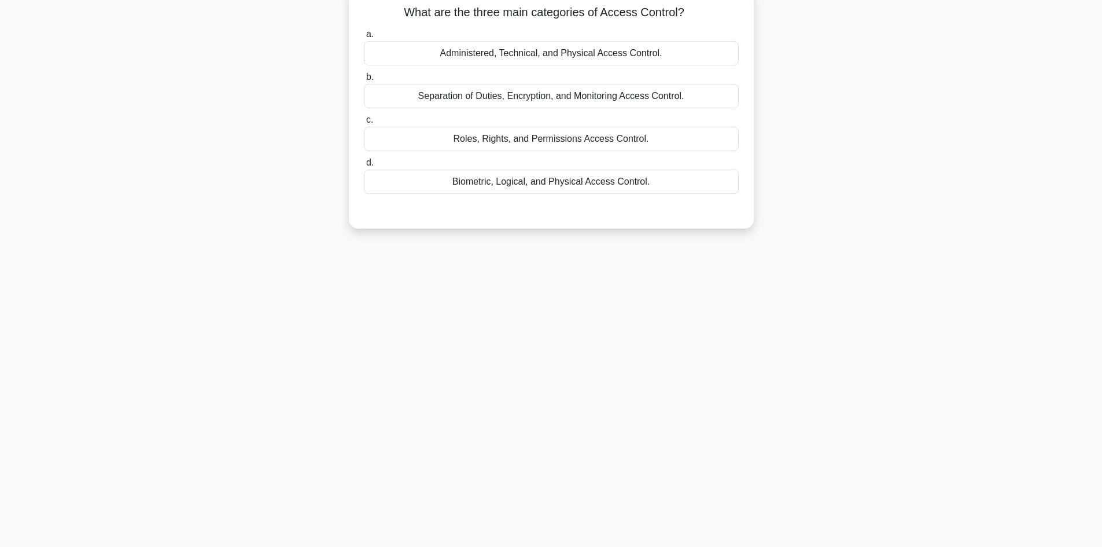
click at [538, 48] on div "Administered, Technical, and Physical Access Control." at bounding box center [551, 53] width 375 height 24
click at [364, 38] on input "a. Administered, Technical, and Physical Access Control." at bounding box center [364, 35] width 0 height 8
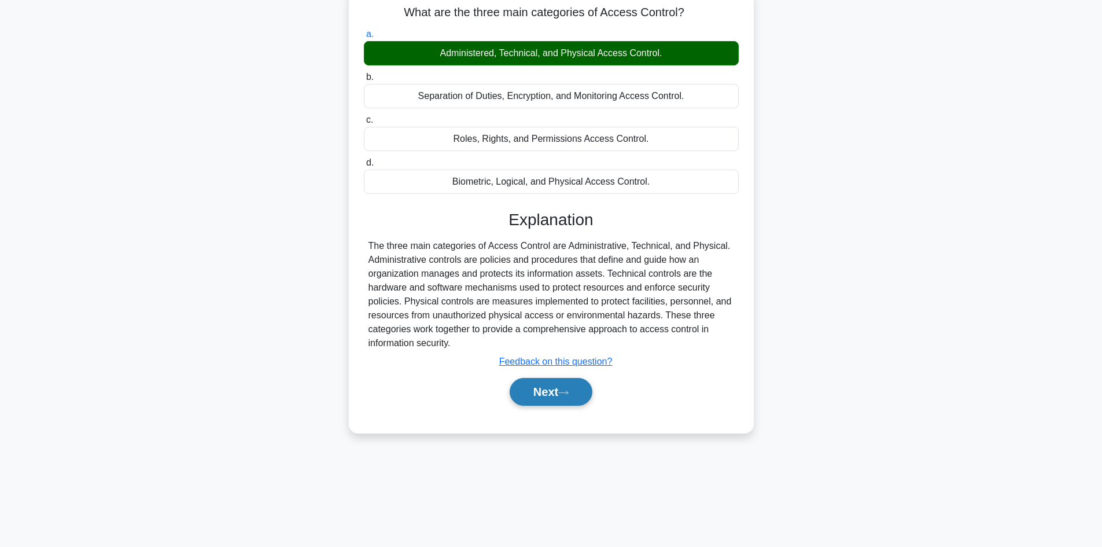
click at [557, 397] on button "Next" at bounding box center [551, 392] width 83 height 28
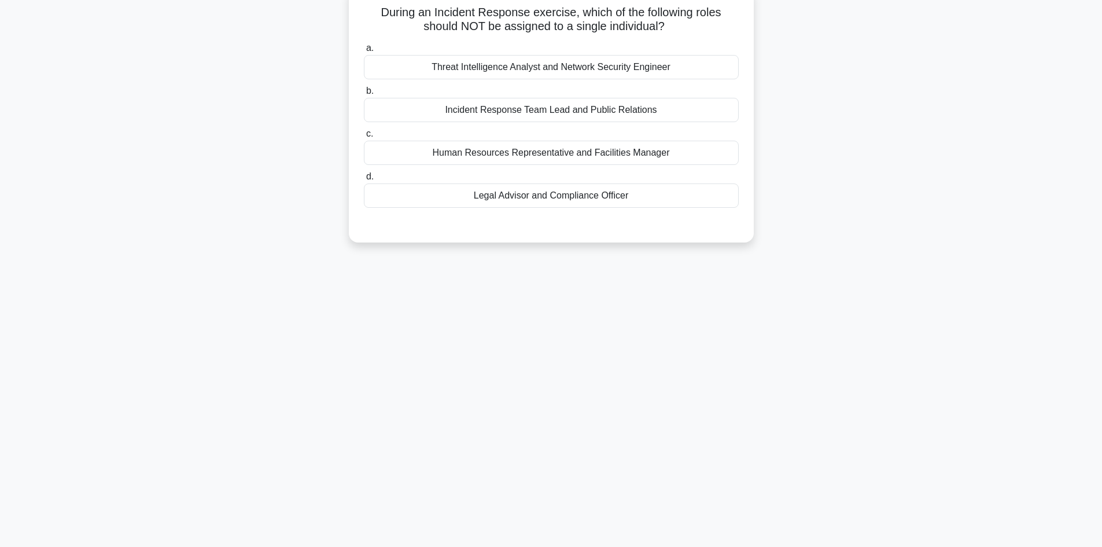
click at [569, 68] on div "Threat Intelligence Analyst and Network Security Engineer" at bounding box center [551, 67] width 375 height 24
click at [364, 52] on input "a. Threat Intelligence Analyst and Network Security Engineer" at bounding box center [364, 49] width 0 height 8
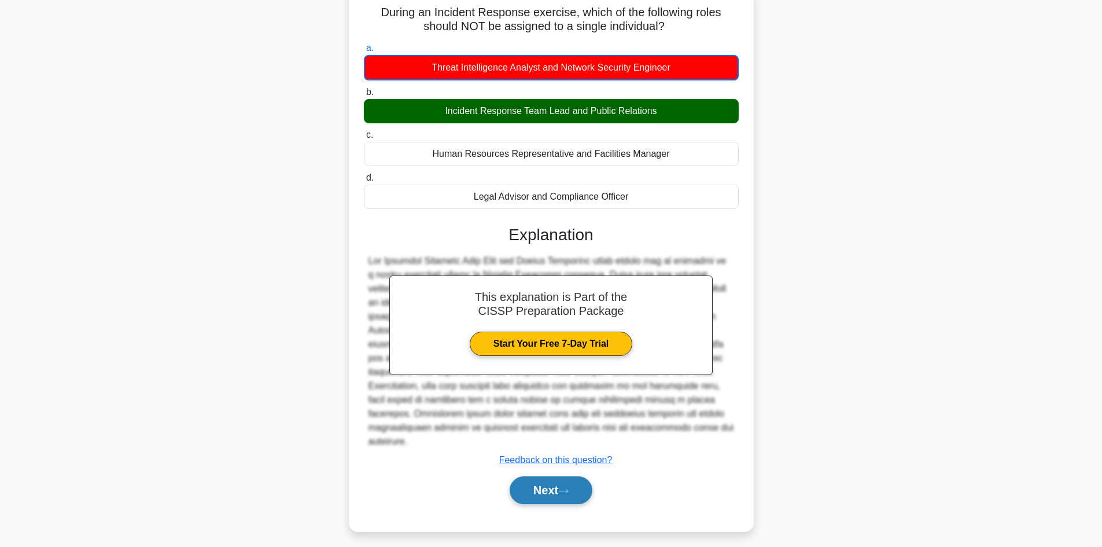
click at [552, 496] on button "Next" at bounding box center [551, 490] width 83 height 28
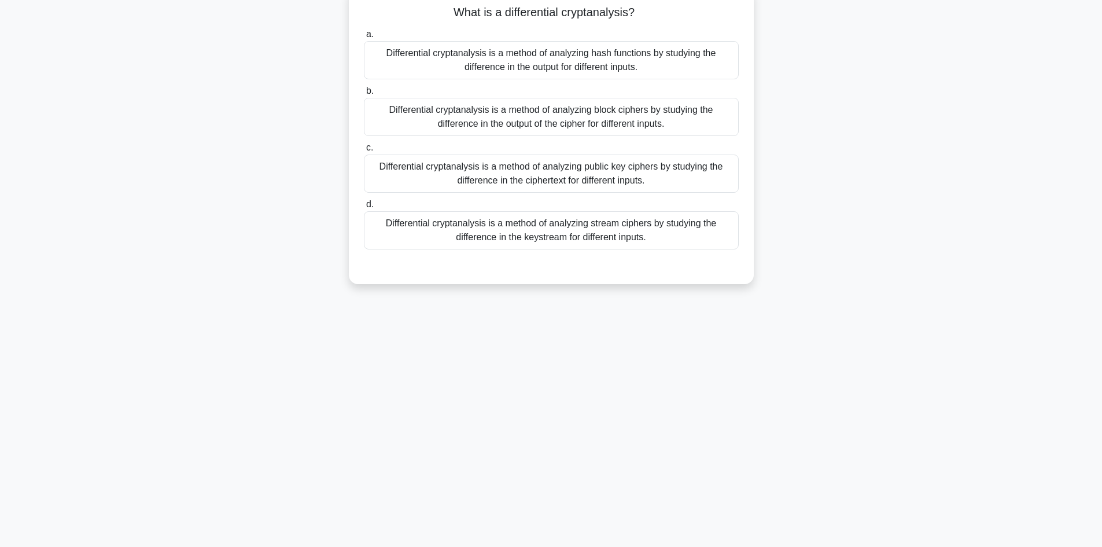
click at [591, 58] on div "Differential cryptanalysis is a method of analyzing hash functions by studying …" at bounding box center [551, 60] width 375 height 38
click at [364, 38] on input "a. Differential cryptanalysis is a method of analyzing hash functions by studyi…" at bounding box center [364, 35] width 0 height 8
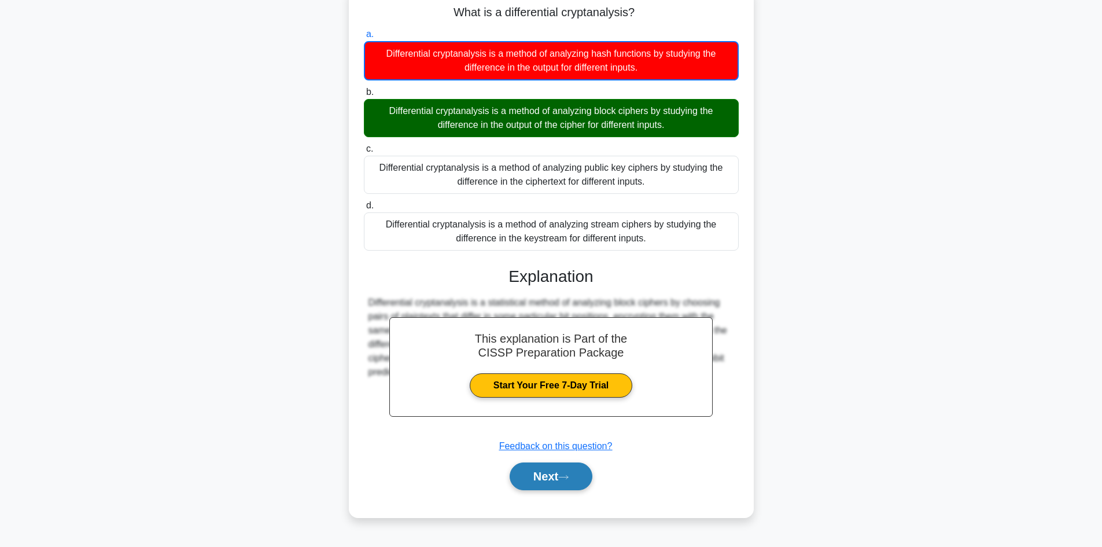
click at [562, 471] on button "Next" at bounding box center [551, 476] width 83 height 28
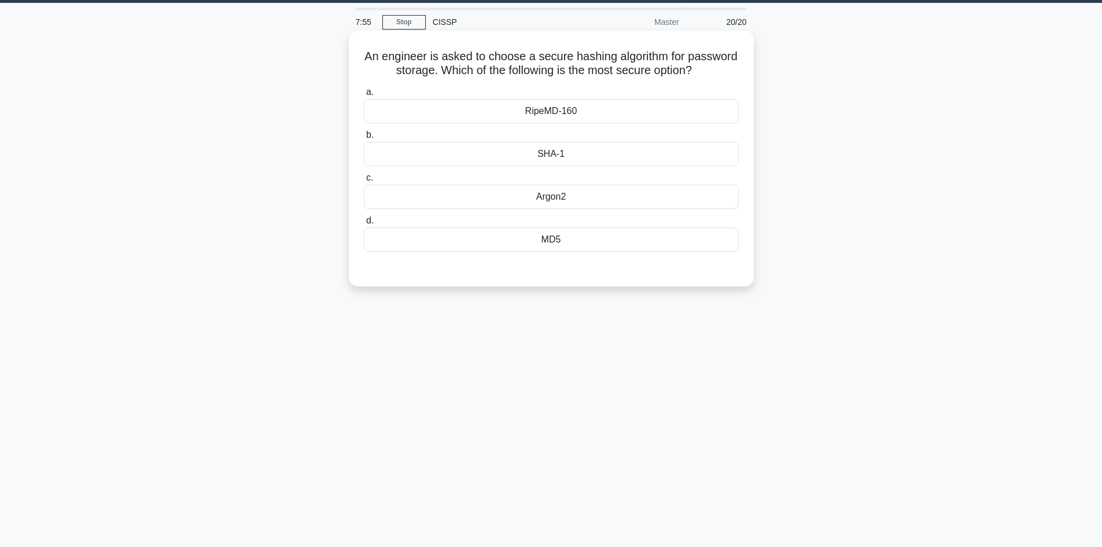
scroll to position [0, 0]
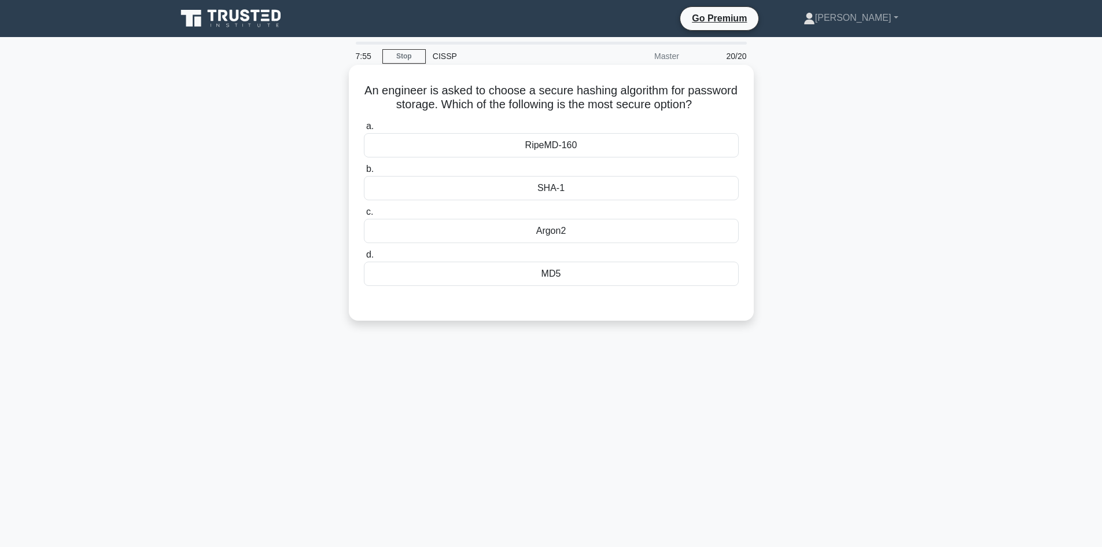
click at [547, 144] on div "RipeMD-160" at bounding box center [551, 145] width 375 height 24
click at [364, 130] on input "a. RipeMD-160" at bounding box center [364, 127] width 0 height 8
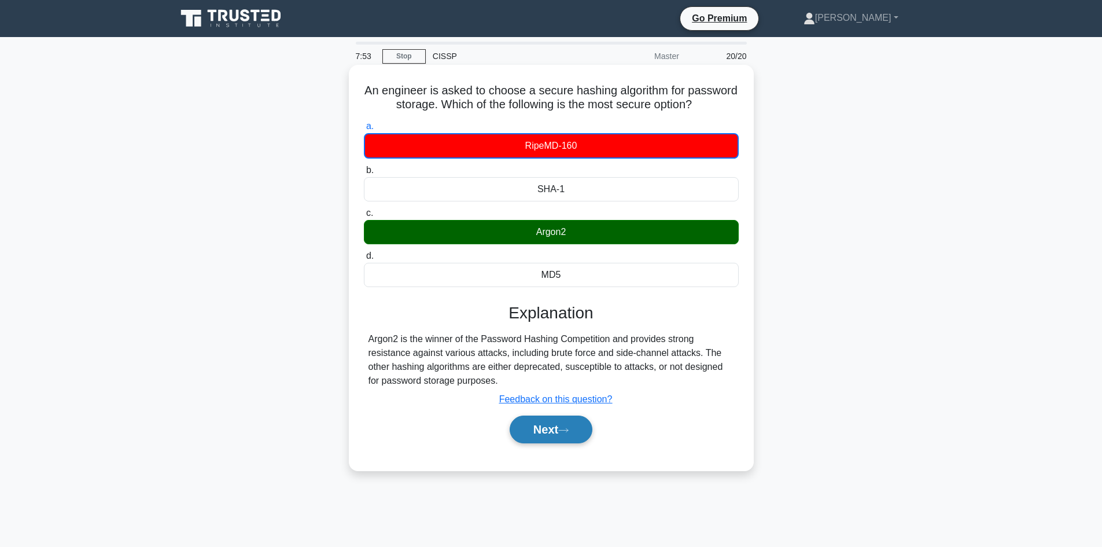
click at [542, 433] on button "Next" at bounding box center [551, 429] width 83 height 28
click at [539, 430] on button "Next" at bounding box center [551, 429] width 83 height 28
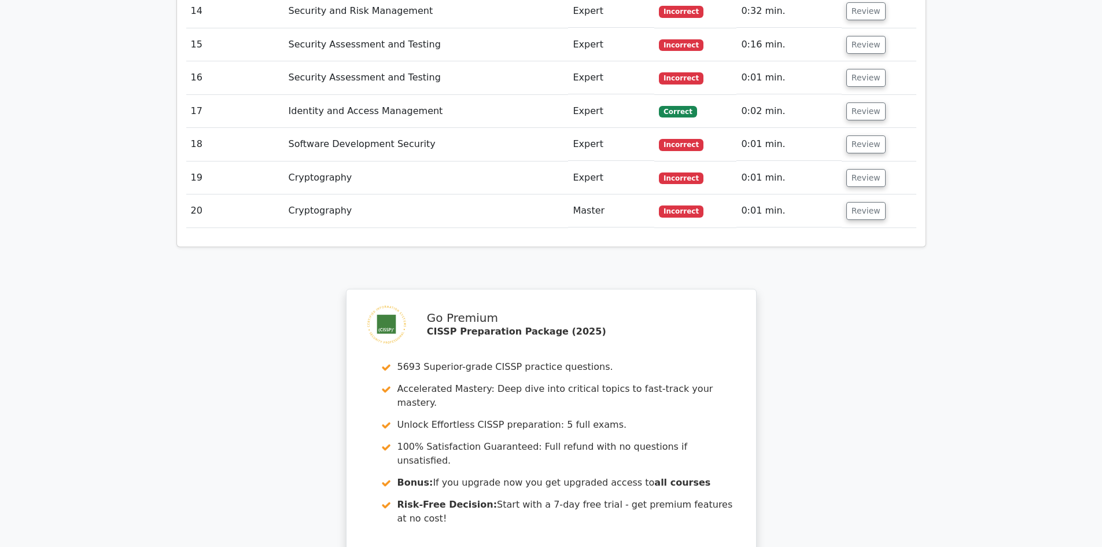
scroll to position [2189, 0]
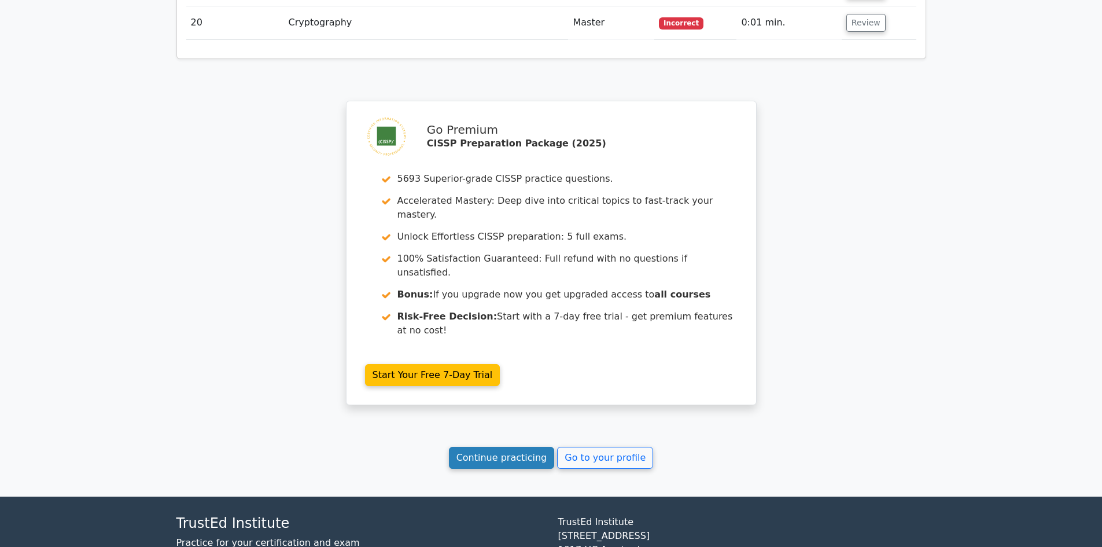
click at [496, 447] on link "Continue practicing" at bounding box center [502, 458] width 106 height 22
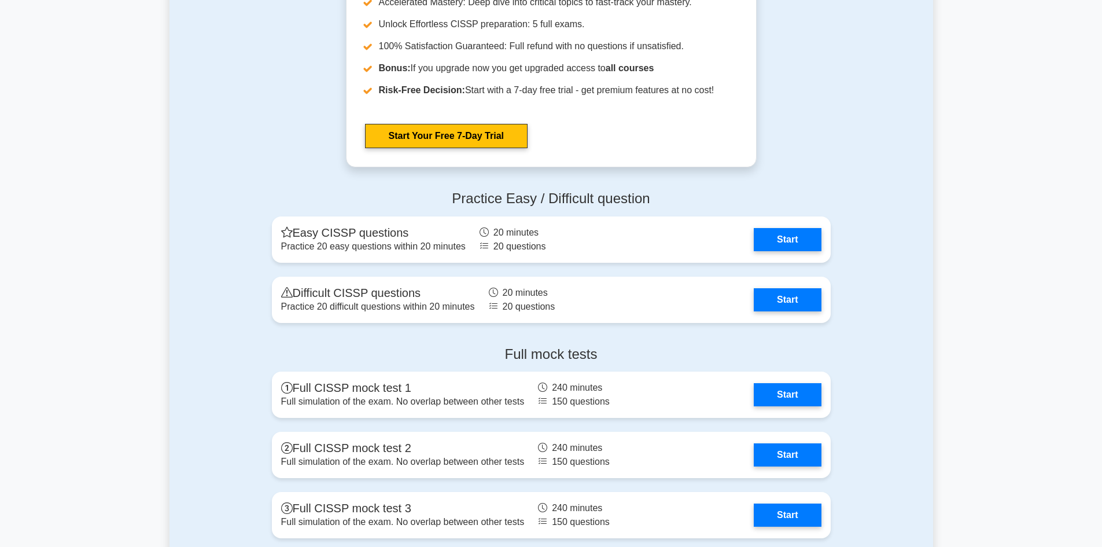
scroll to position [3240, 0]
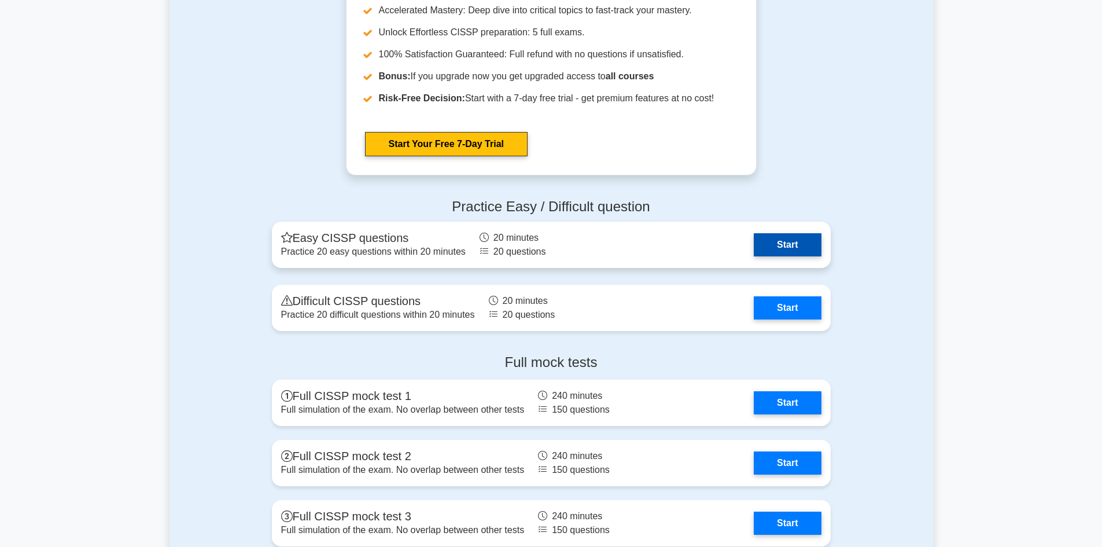
click at [788, 248] on link "Start" at bounding box center [787, 244] width 67 height 23
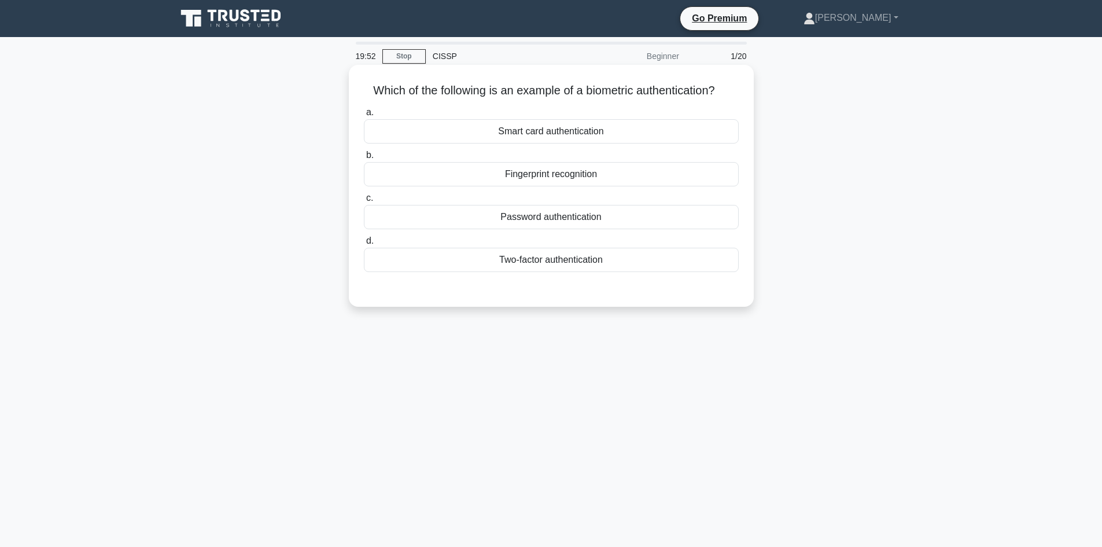
drag, startPoint x: 544, startPoint y: 181, endPoint x: 546, endPoint y: 190, distance: 8.9
click at [544, 181] on div "Fingerprint recognition" at bounding box center [551, 174] width 375 height 24
click at [364, 159] on input "b. Fingerprint recognition" at bounding box center [364, 156] width 0 height 8
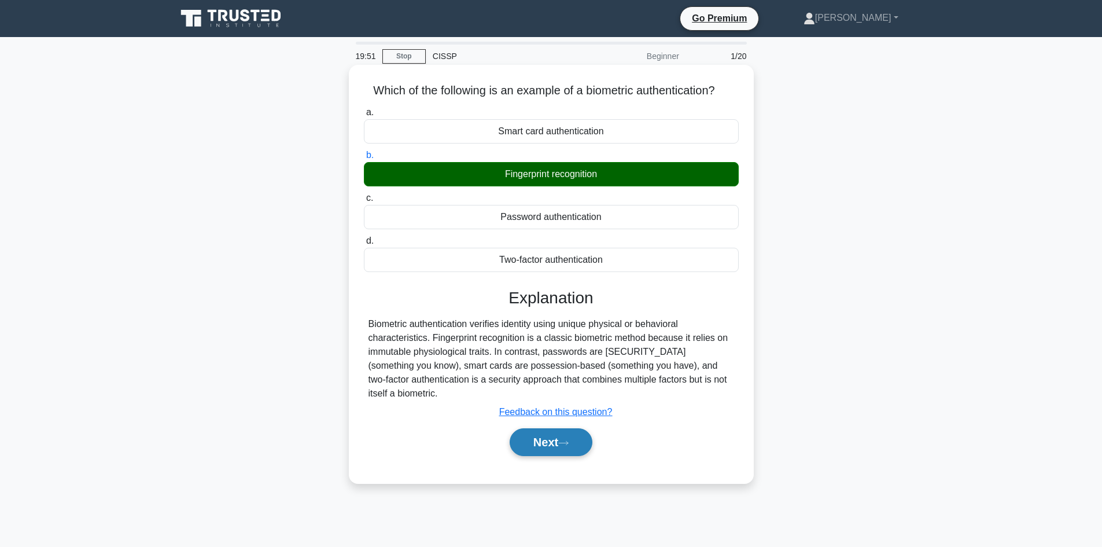
click at [558, 449] on button "Next" at bounding box center [551, 442] width 83 height 28
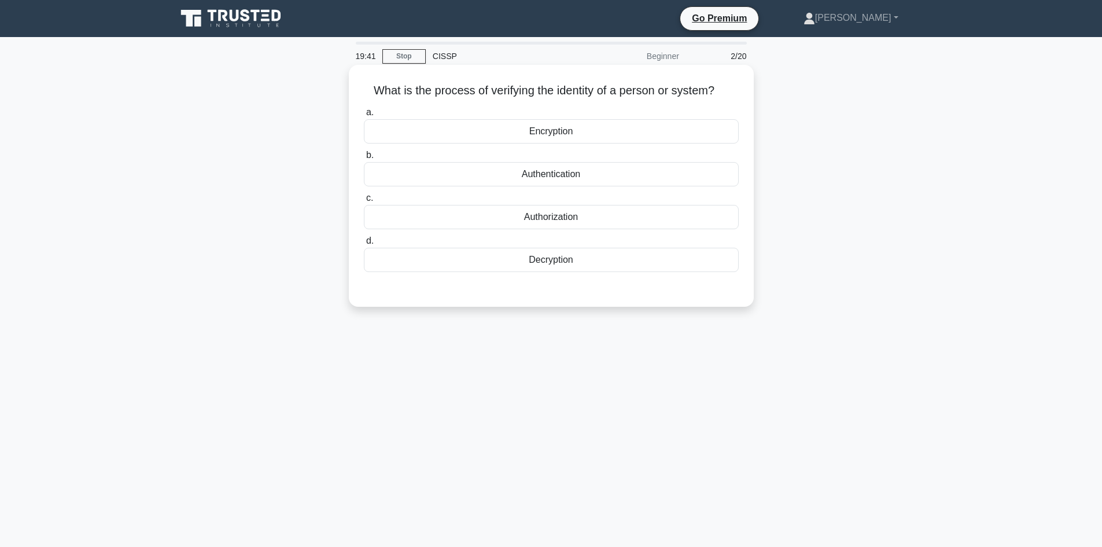
click at [558, 176] on div "Authentication" at bounding box center [551, 174] width 375 height 24
click at [364, 159] on input "b. Authentication" at bounding box center [364, 156] width 0 height 8
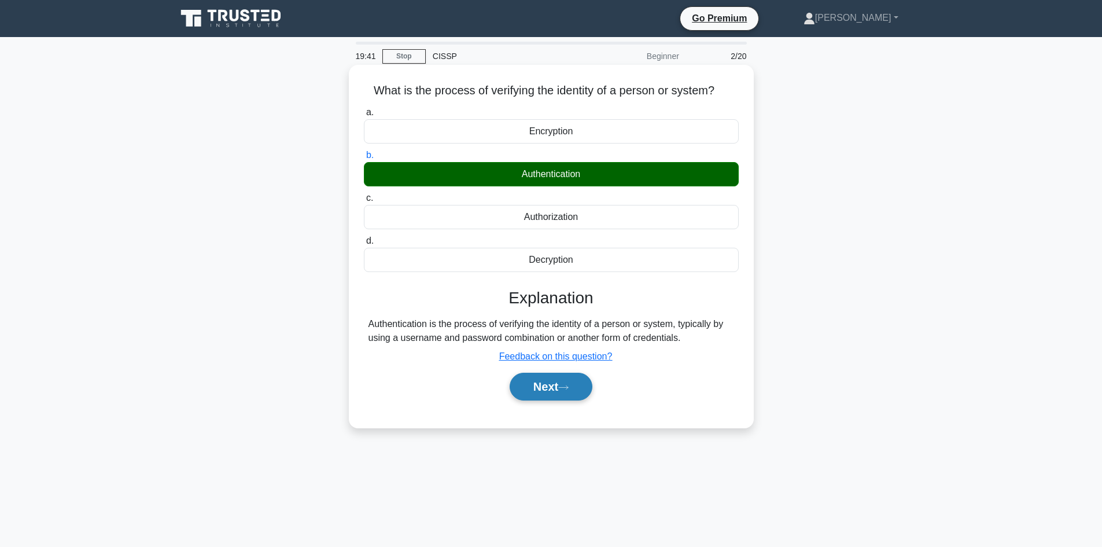
click at [566, 391] on icon at bounding box center [563, 387] width 10 height 6
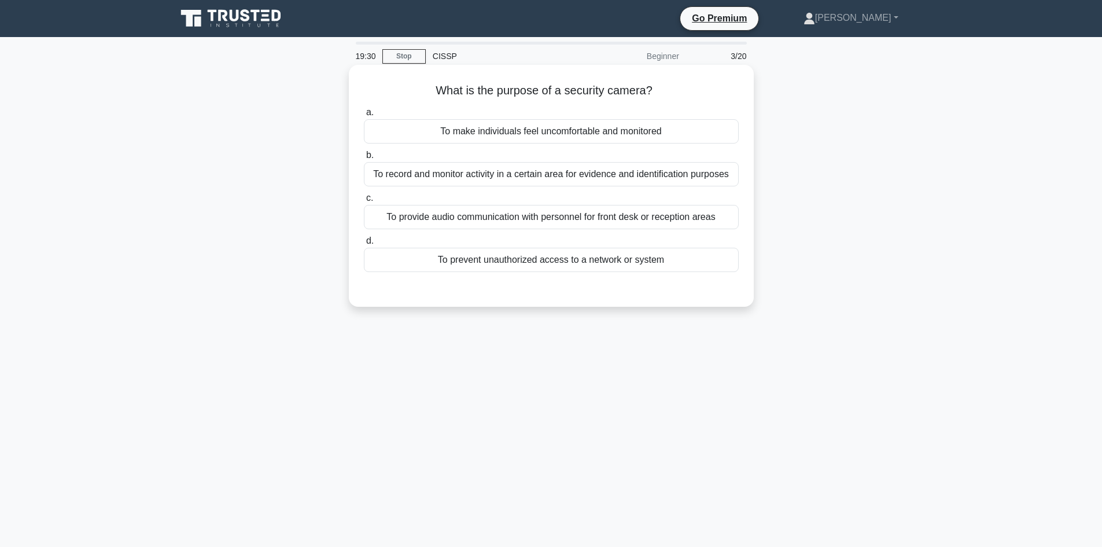
click at [609, 171] on div "To record and monitor activity in a certain area for evidence and identificatio…" at bounding box center [551, 174] width 375 height 24
click at [364, 159] on input "b. To record and monitor activity in a certain area for evidence and identifica…" at bounding box center [364, 156] width 0 height 8
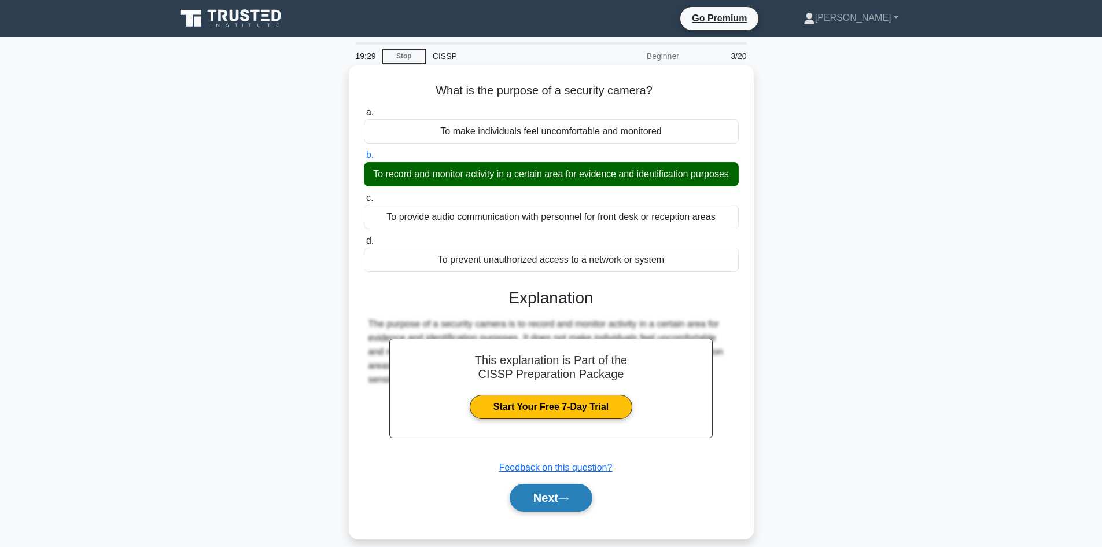
drag, startPoint x: 562, startPoint y: 512, endPoint x: 572, endPoint y: 509, distance: 9.9
click at [567, 509] on button "Next" at bounding box center [551, 498] width 83 height 28
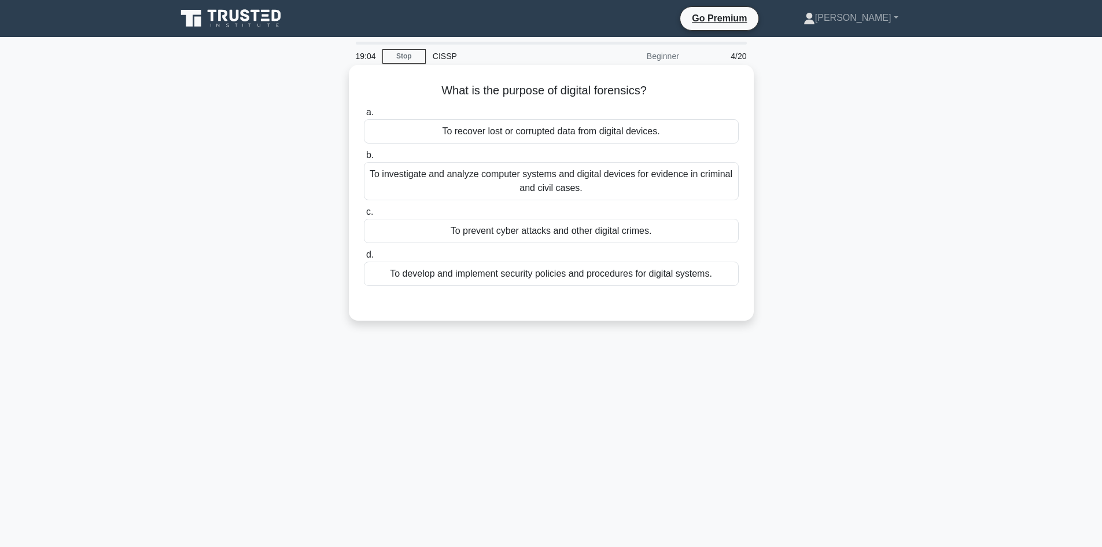
click at [594, 182] on div "To investigate and analyze computer systems and digital devices for evidence in…" at bounding box center [551, 181] width 375 height 38
click at [364, 159] on input "b. To investigate and analyze computer systems and digital devices for evidence…" at bounding box center [364, 156] width 0 height 8
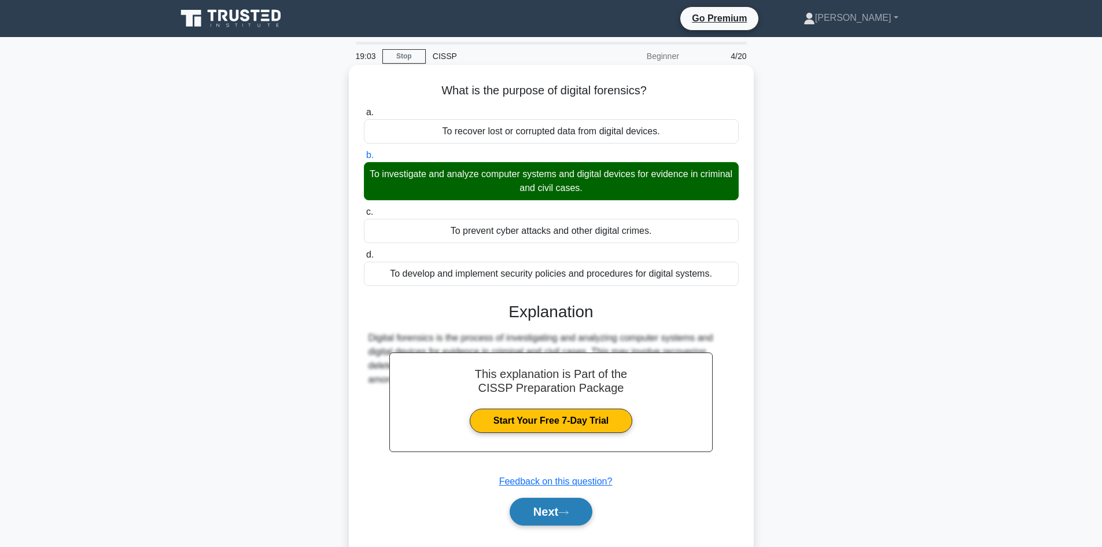
click at [562, 516] on button "Next" at bounding box center [551, 512] width 83 height 28
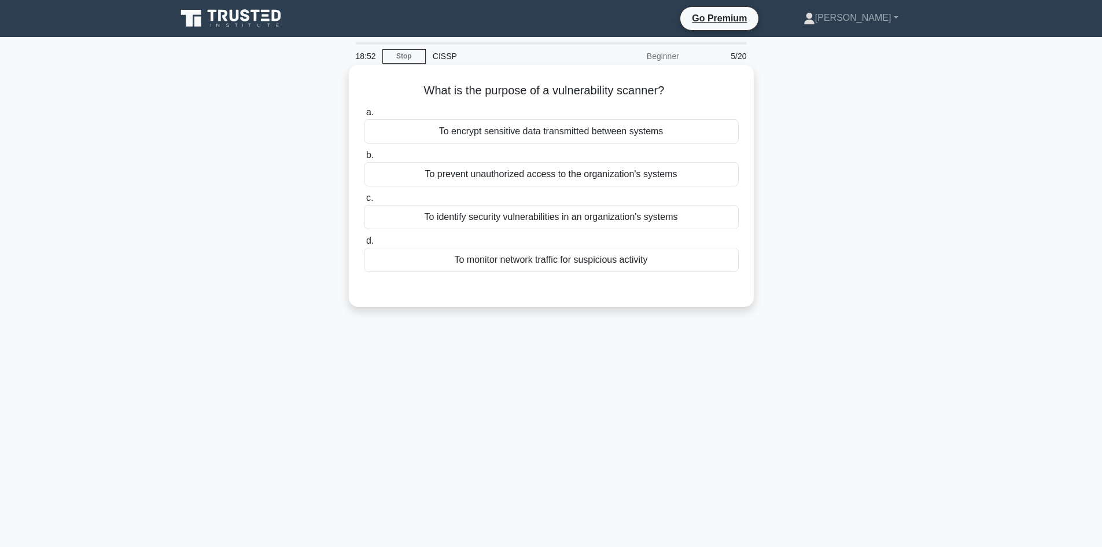
click at [566, 220] on div "To identify security vulnerabilities in an organization's systems" at bounding box center [551, 217] width 375 height 24
click at [364, 202] on input "c. To identify security vulnerabilities in an organization's systems" at bounding box center [364, 198] width 0 height 8
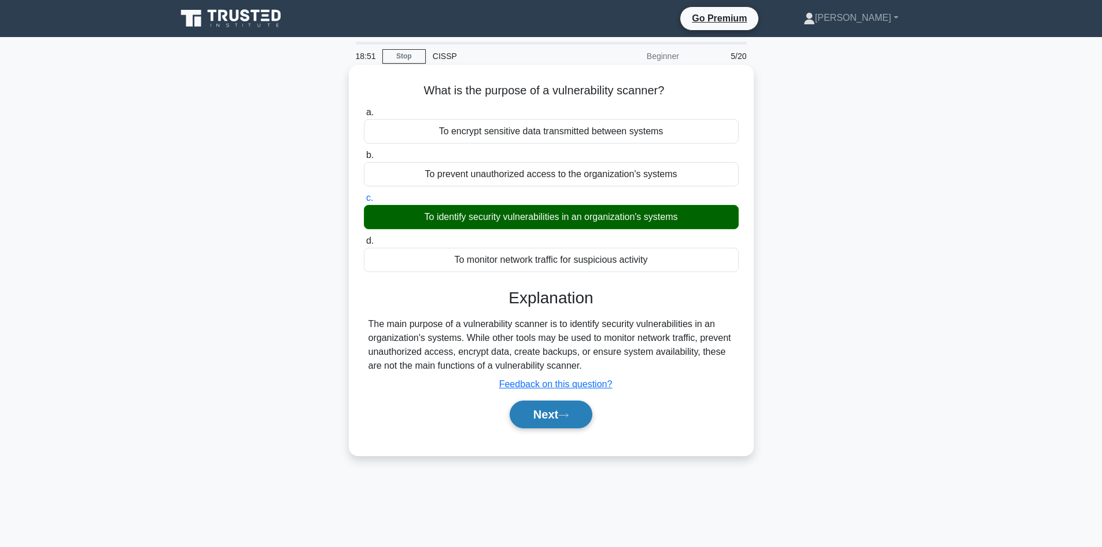
click at [540, 404] on button "Next" at bounding box center [551, 414] width 83 height 28
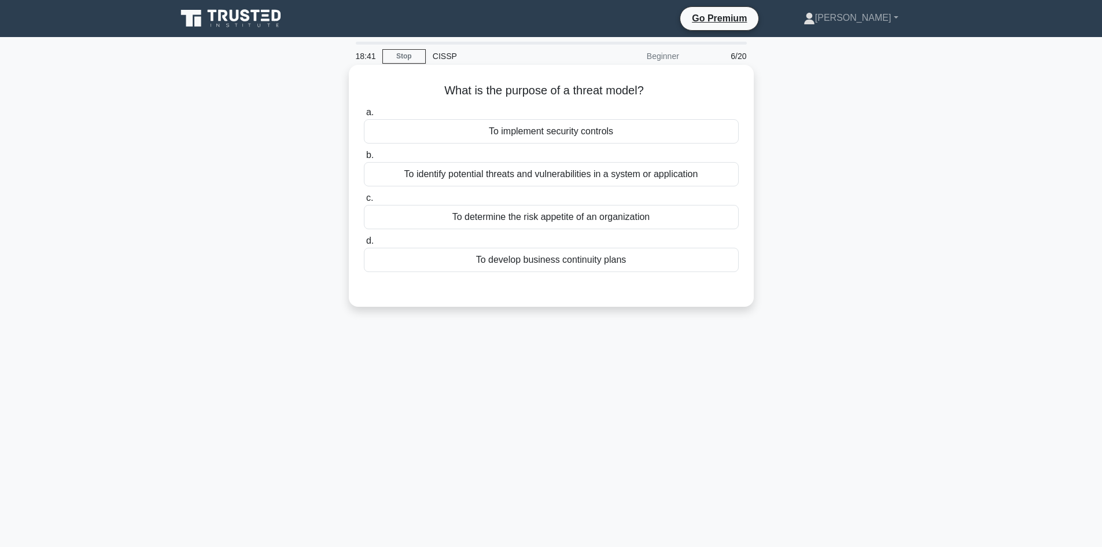
click at [564, 170] on div "To identify potential threats and vulnerabilities in a system or application" at bounding box center [551, 174] width 375 height 24
click at [364, 159] on input "b. To identify potential threats and vulnerabilities in a system or application" at bounding box center [364, 156] width 0 height 8
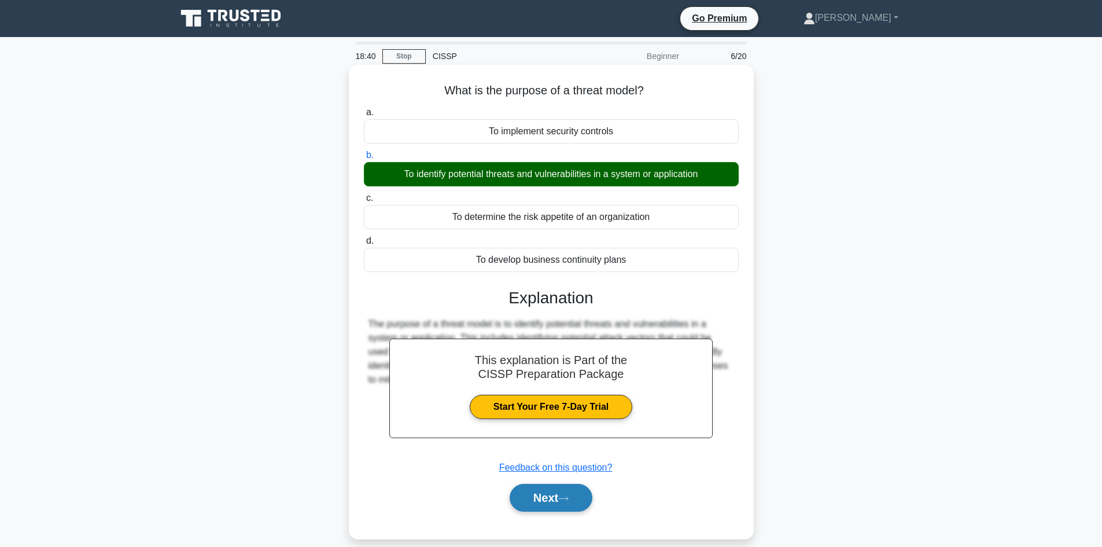
click at [543, 496] on button "Next" at bounding box center [551, 498] width 83 height 28
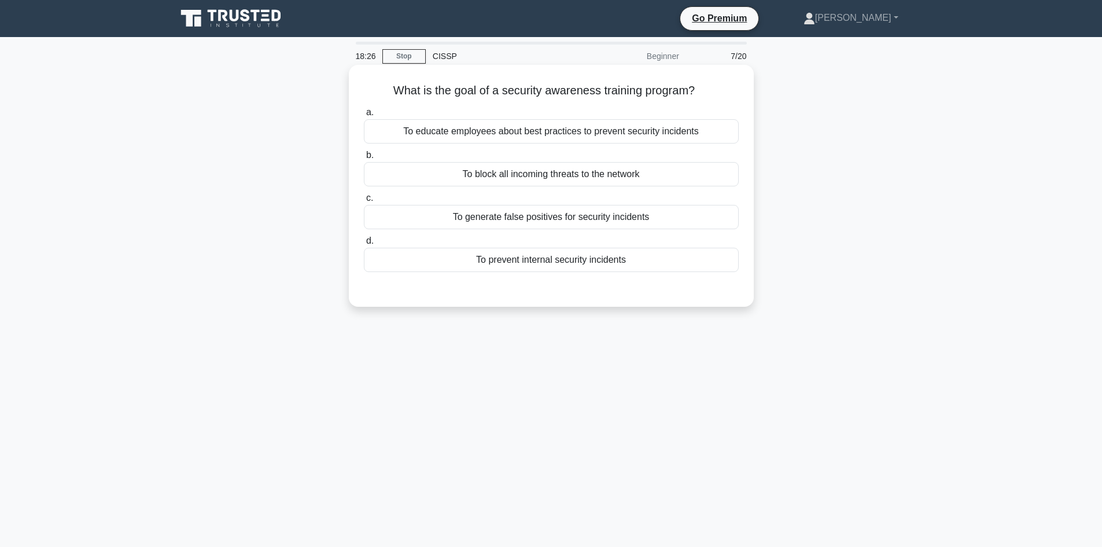
click at [583, 132] on div "To educate employees about best practices to prevent security incidents" at bounding box center [551, 131] width 375 height 24
click at [364, 116] on input "a. To educate employees about best practices to prevent security incidents" at bounding box center [364, 113] width 0 height 8
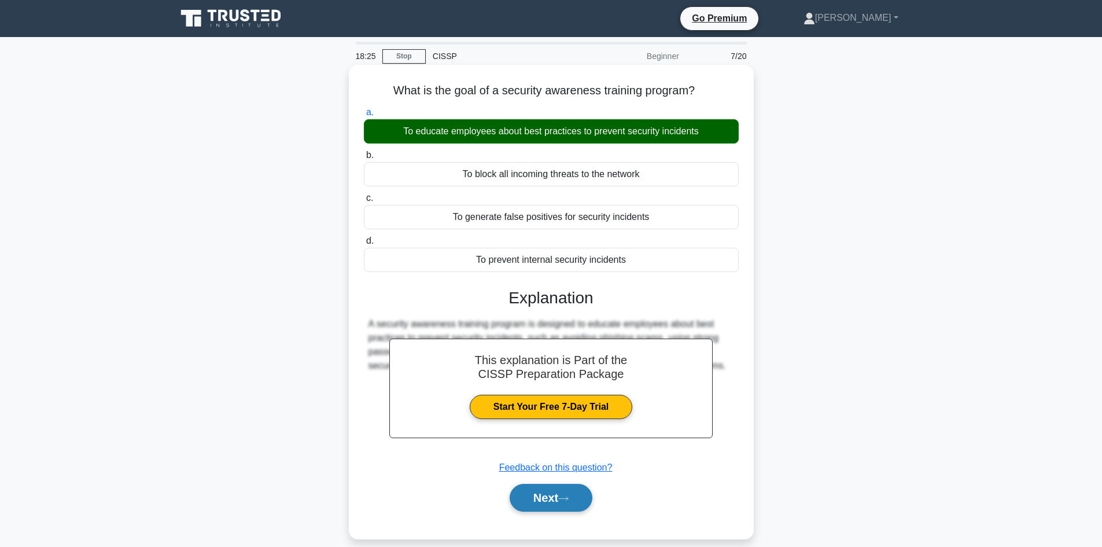
click at [542, 491] on button "Next" at bounding box center [551, 498] width 83 height 28
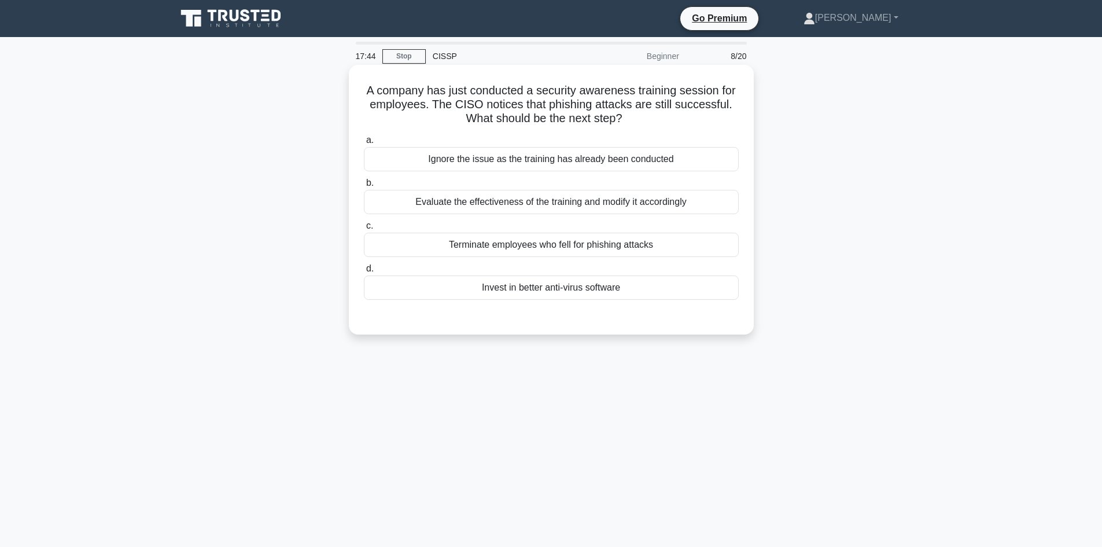
click at [597, 203] on div "Evaluate the effectiveness of the training and modify it accordingly" at bounding box center [551, 202] width 375 height 24
click at [364, 187] on input "b. Evaluate the effectiveness of the training and modify it accordingly" at bounding box center [364, 183] width 0 height 8
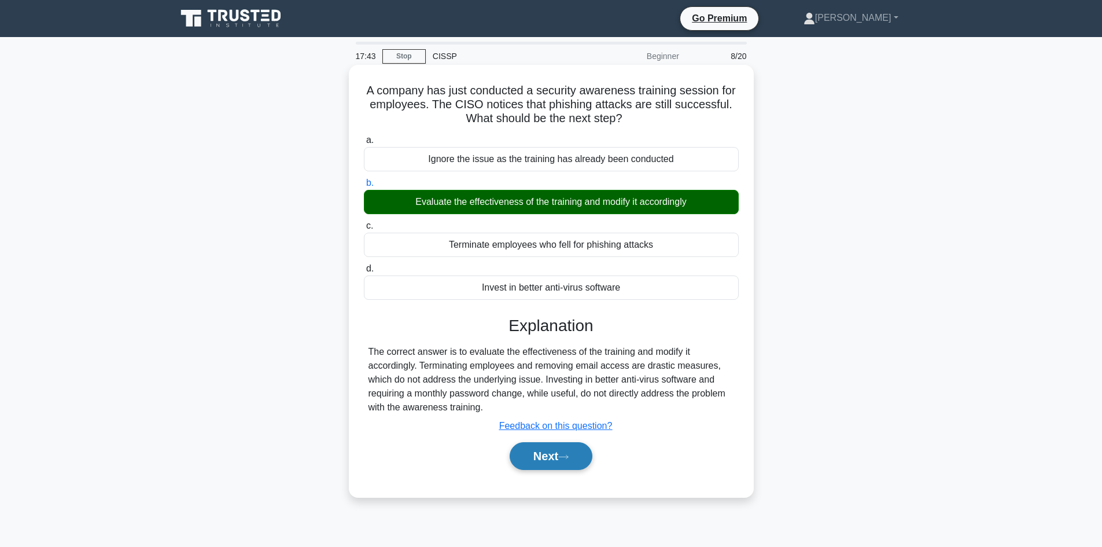
click at [567, 455] on icon at bounding box center [563, 457] width 10 height 6
drag, startPoint x: 567, startPoint y: 455, endPoint x: 805, endPoint y: 450, distance: 237.9
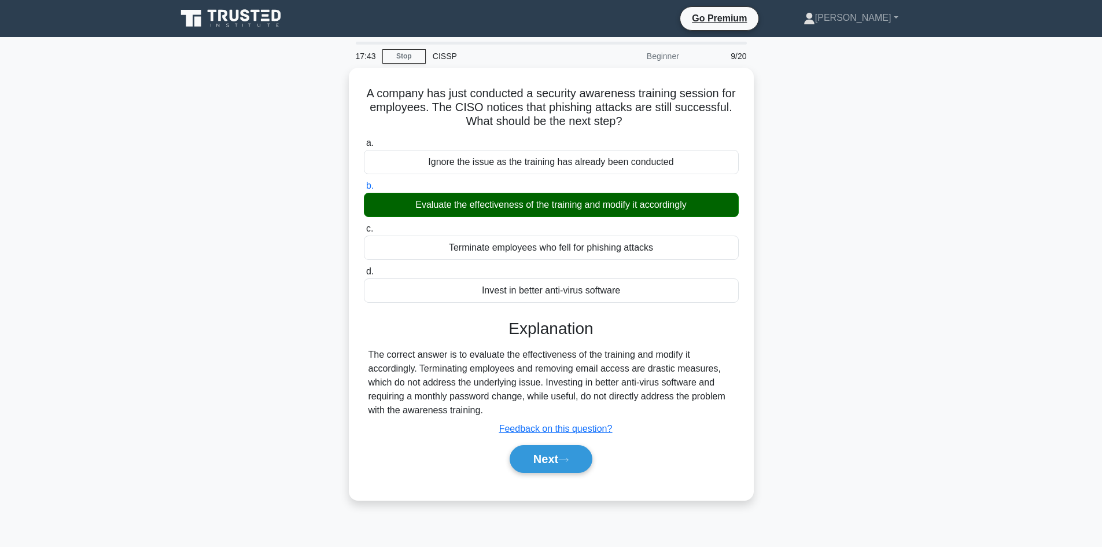
click at [568, 454] on button "Next" at bounding box center [551, 459] width 83 height 28
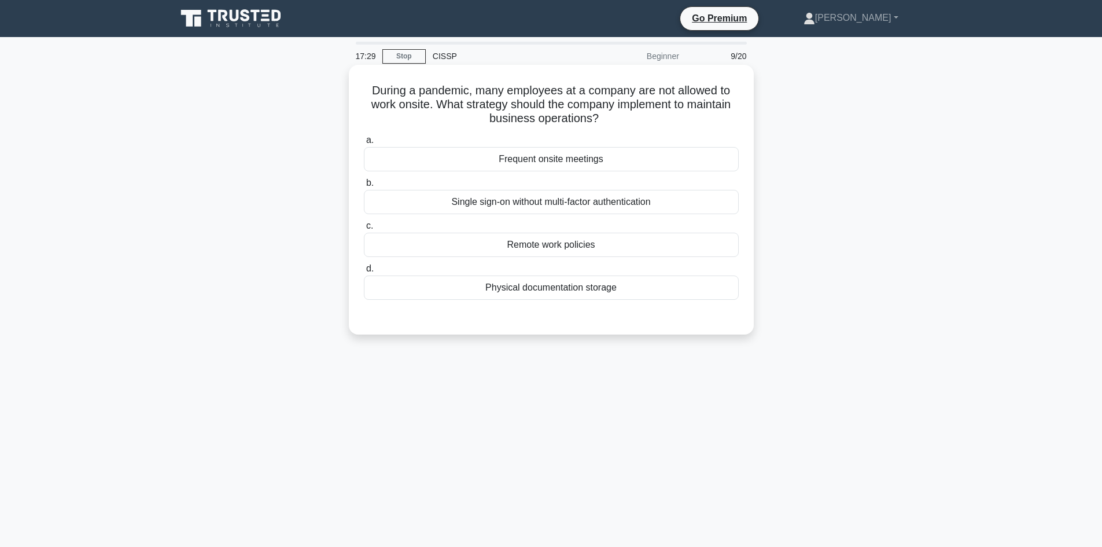
click at [558, 244] on div "Remote work policies" at bounding box center [551, 245] width 375 height 24
click at [364, 230] on input "c. Remote work policies" at bounding box center [364, 226] width 0 height 8
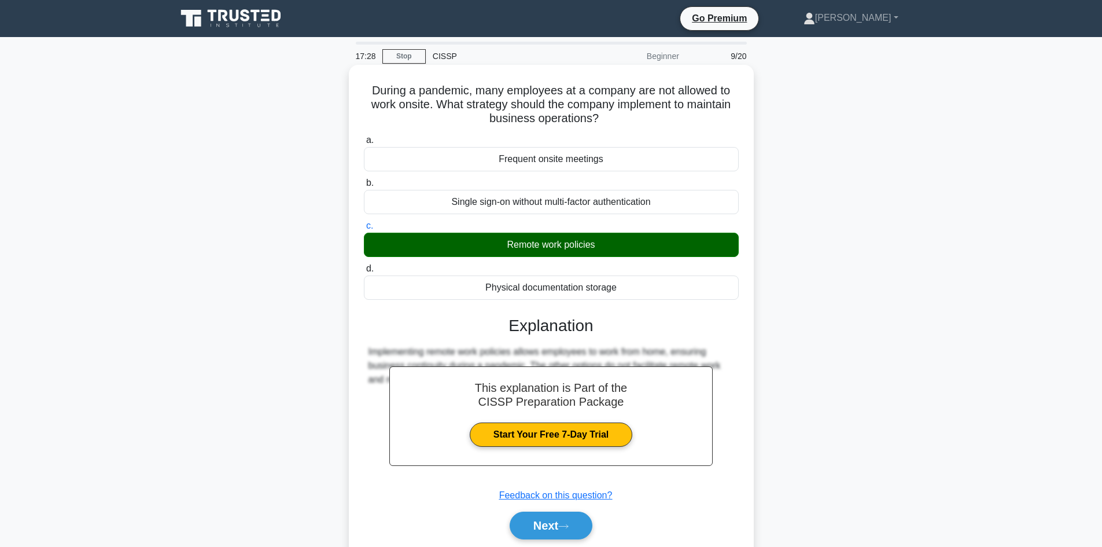
drag, startPoint x: 539, startPoint y: 524, endPoint x: 715, endPoint y: 499, distance: 177.1
click at [542, 524] on button "Next" at bounding box center [551, 525] width 83 height 28
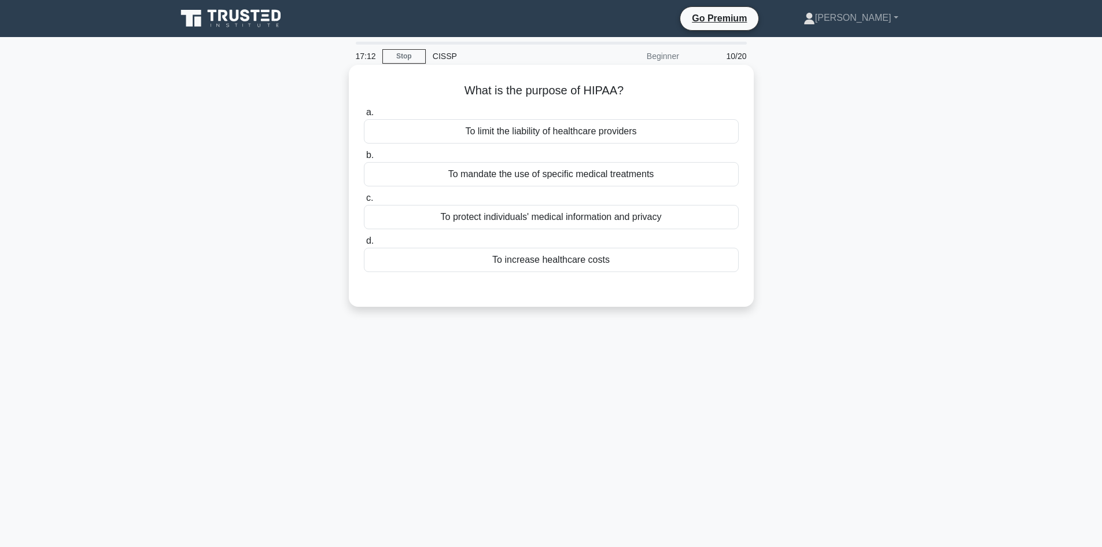
click at [615, 214] on div "To protect individuals' medical information and privacy" at bounding box center [551, 217] width 375 height 24
click at [364, 202] on input "c. To protect individuals' medical information and privacy" at bounding box center [364, 198] width 0 height 8
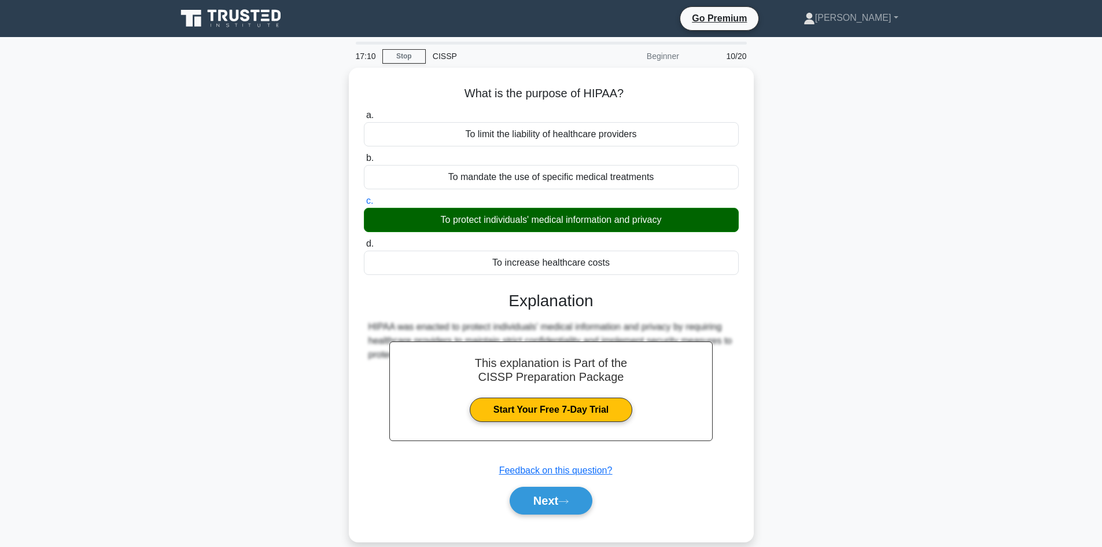
drag, startPoint x: 551, startPoint y: 496, endPoint x: 859, endPoint y: 488, distance: 307.9
click at [560, 496] on button "Next" at bounding box center [551, 501] width 83 height 28
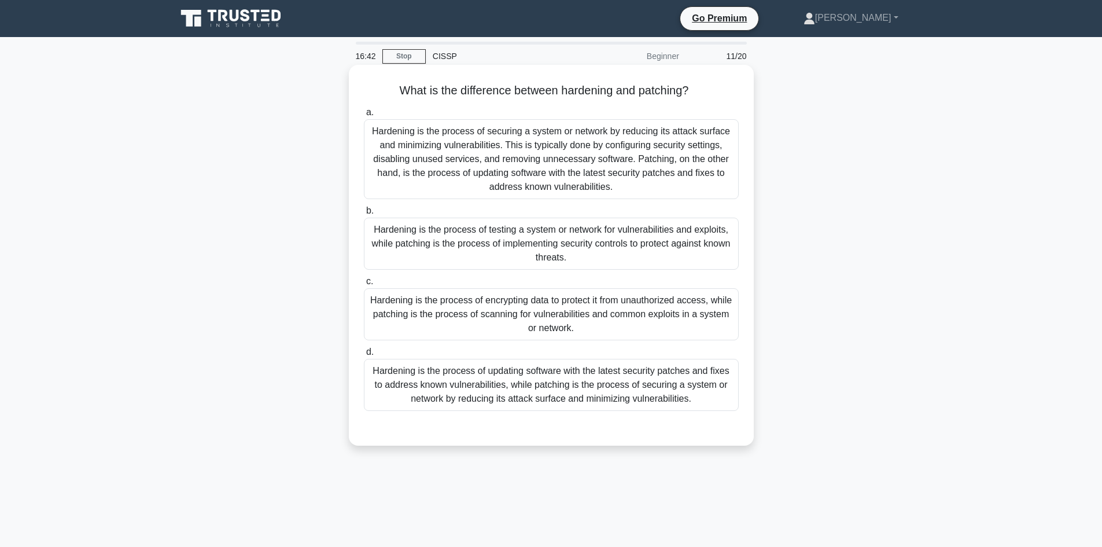
click at [501, 148] on div "Hardening is the process of securing a system or network by reducing its attack…" at bounding box center [551, 159] width 375 height 80
click at [364, 116] on input "a. Hardening is the process of securing a system or network by reducing its att…" at bounding box center [364, 113] width 0 height 8
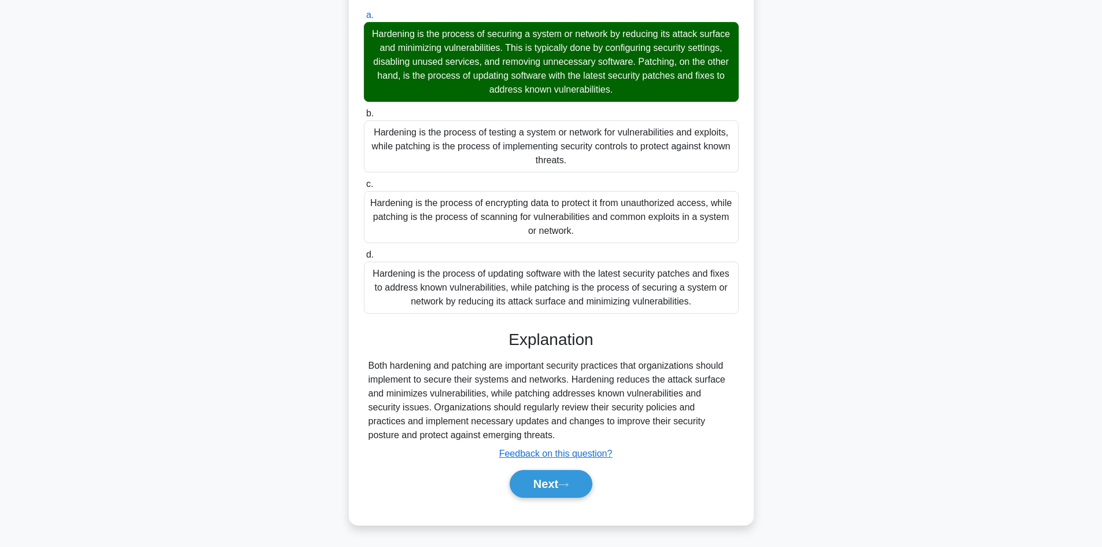
drag, startPoint x: 539, startPoint y: 474, endPoint x: 690, endPoint y: 474, distance: 150.4
click at [542, 474] on button "Next" at bounding box center [551, 484] width 83 height 28
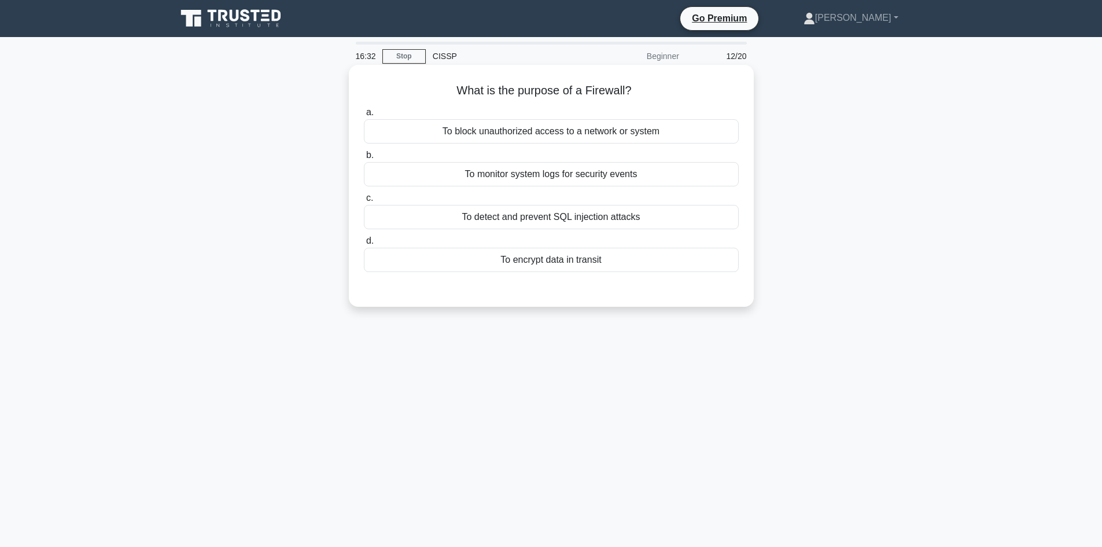
click at [567, 137] on div "To block unauthorized access to a network or system" at bounding box center [551, 131] width 375 height 24
click at [364, 116] on input "a. To block unauthorized access to a network or system" at bounding box center [364, 113] width 0 height 8
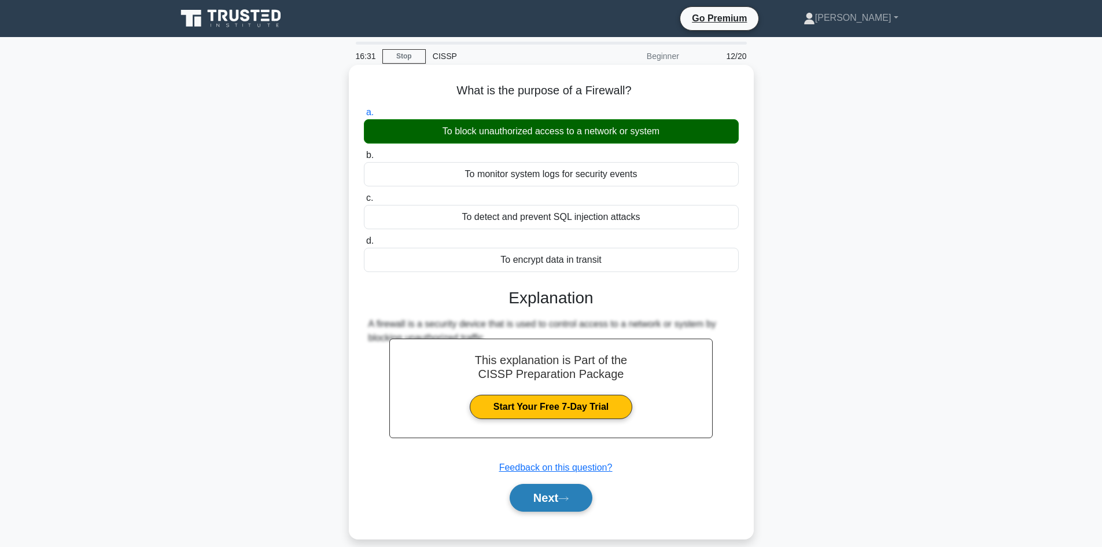
click at [568, 499] on icon at bounding box center [563, 497] width 9 height 3
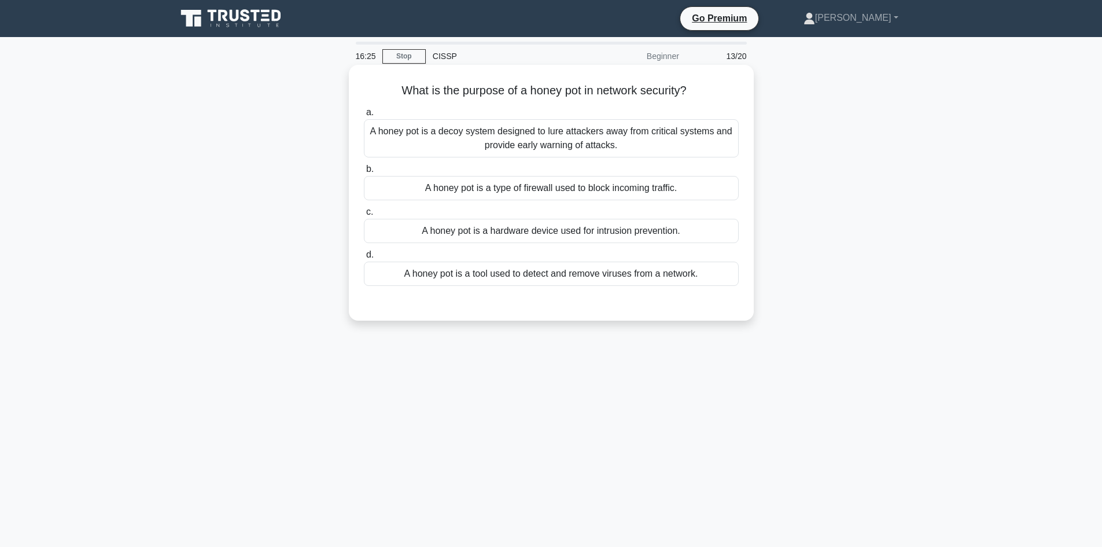
click at [584, 137] on div "A honey pot is a decoy system designed to lure attackers away from critical sys…" at bounding box center [551, 138] width 375 height 38
click at [364, 116] on input "a. A honey pot is a decoy system designed to lure attackers away from critical …" at bounding box center [364, 113] width 0 height 8
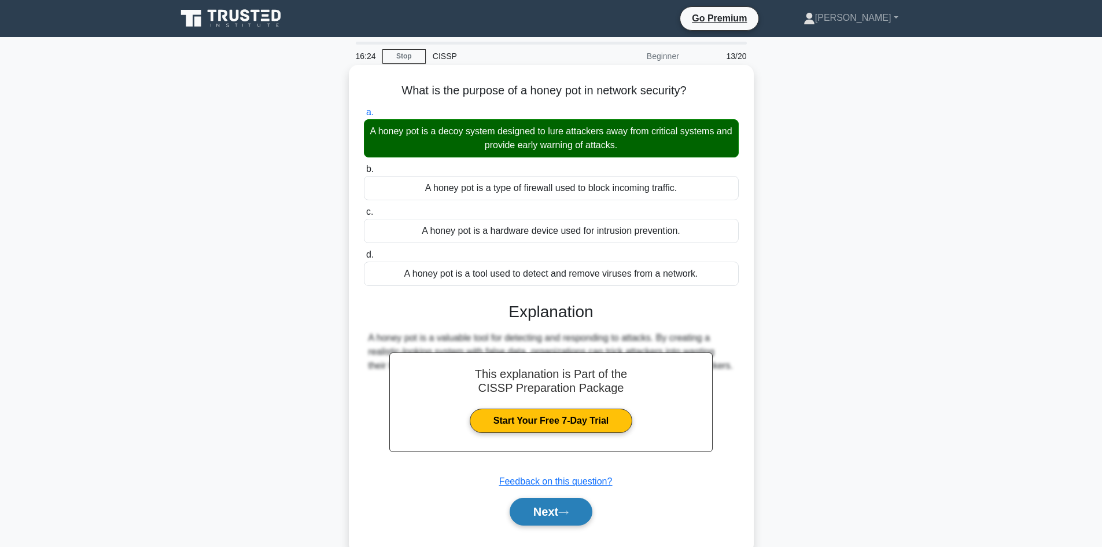
click at [548, 513] on button "Next" at bounding box center [551, 512] width 83 height 28
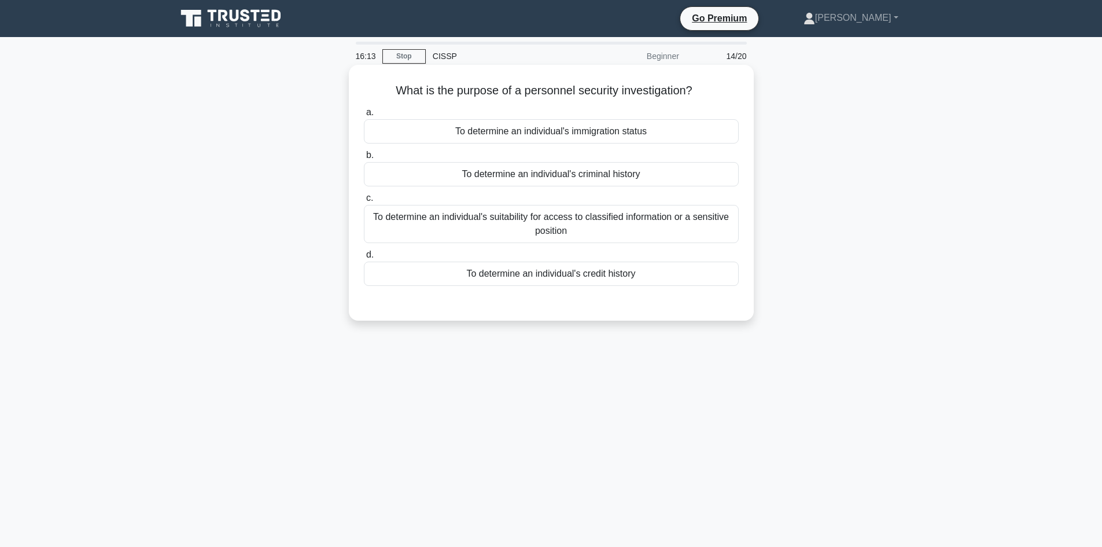
click at [684, 218] on div "To determine an individual's suitability for access to classified information o…" at bounding box center [551, 224] width 375 height 38
click at [364, 202] on input "c. To determine an individual's suitability for access to classified informatio…" at bounding box center [364, 198] width 0 height 8
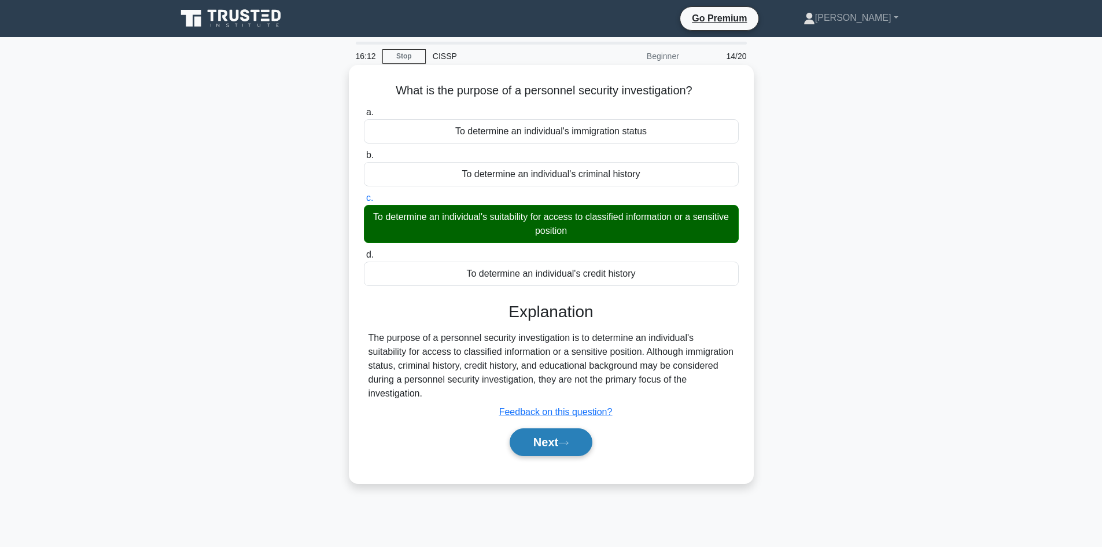
click at [538, 440] on button "Next" at bounding box center [551, 442] width 83 height 28
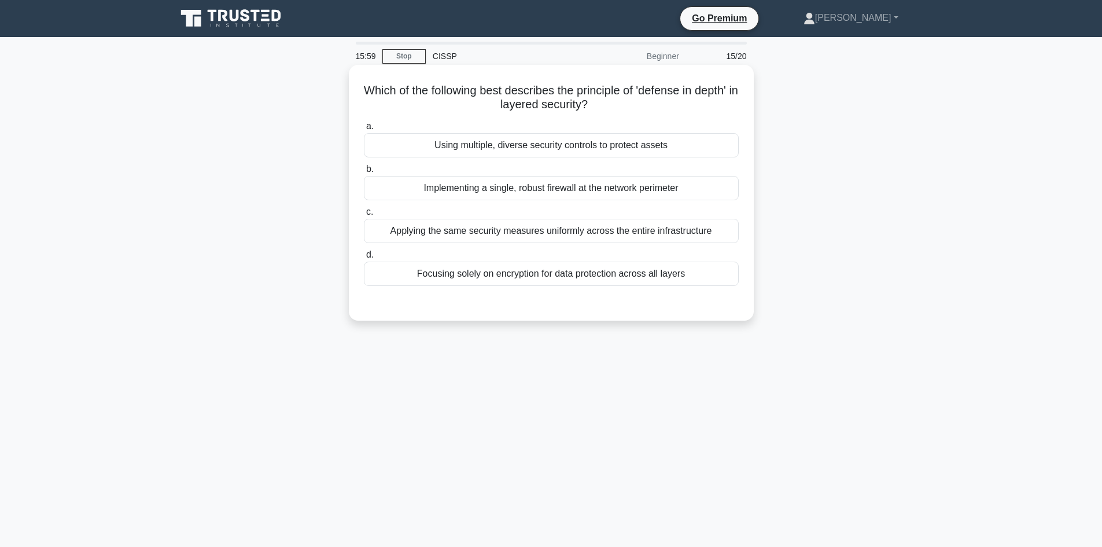
click at [609, 280] on div "Focusing solely on encryption for data protection across all layers" at bounding box center [551, 274] width 375 height 24
click at [364, 259] on input "d. Focusing solely on encryption for data protection across all layers" at bounding box center [364, 255] width 0 height 8
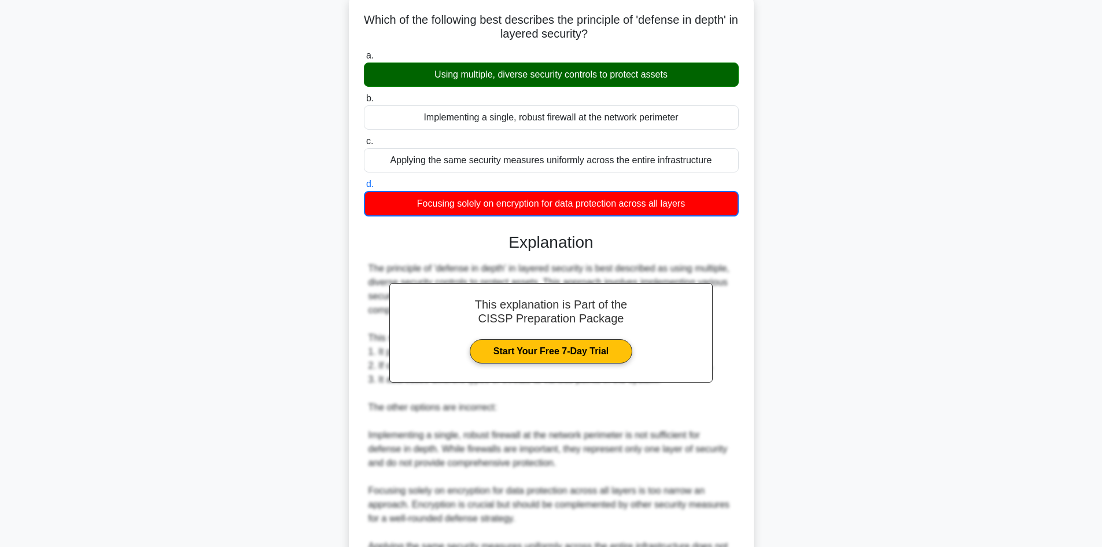
scroll to position [224, 0]
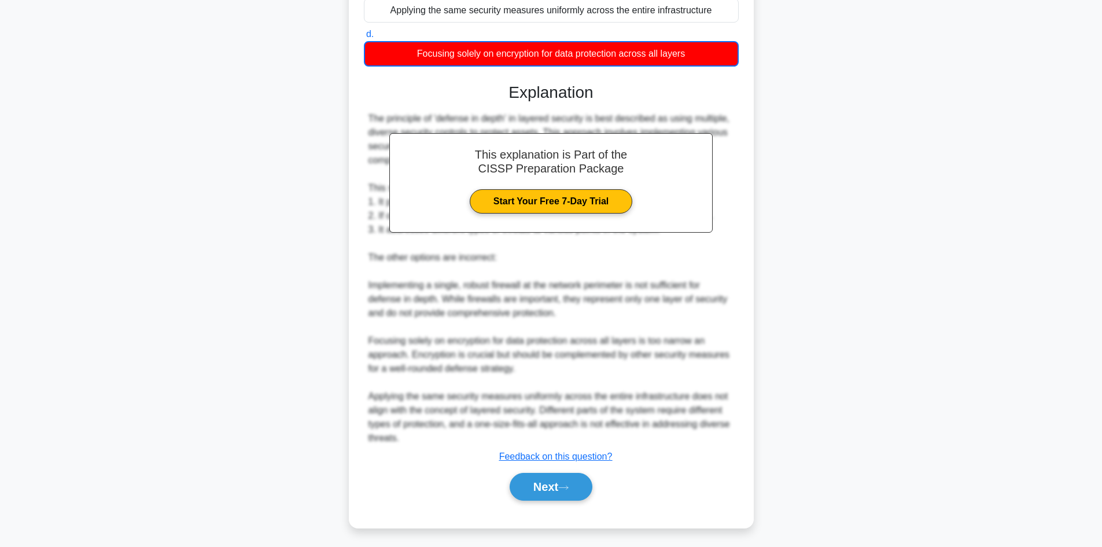
drag, startPoint x: 548, startPoint y: 487, endPoint x: 841, endPoint y: 429, distance: 299.0
click at [551, 485] on button "Next" at bounding box center [551, 487] width 83 height 28
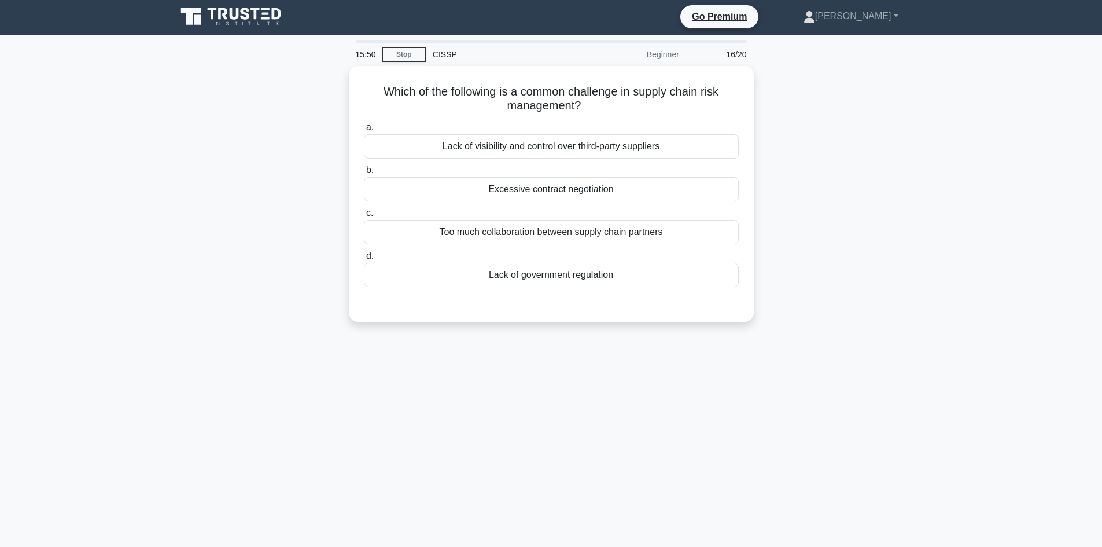
scroll to position [0, 0]
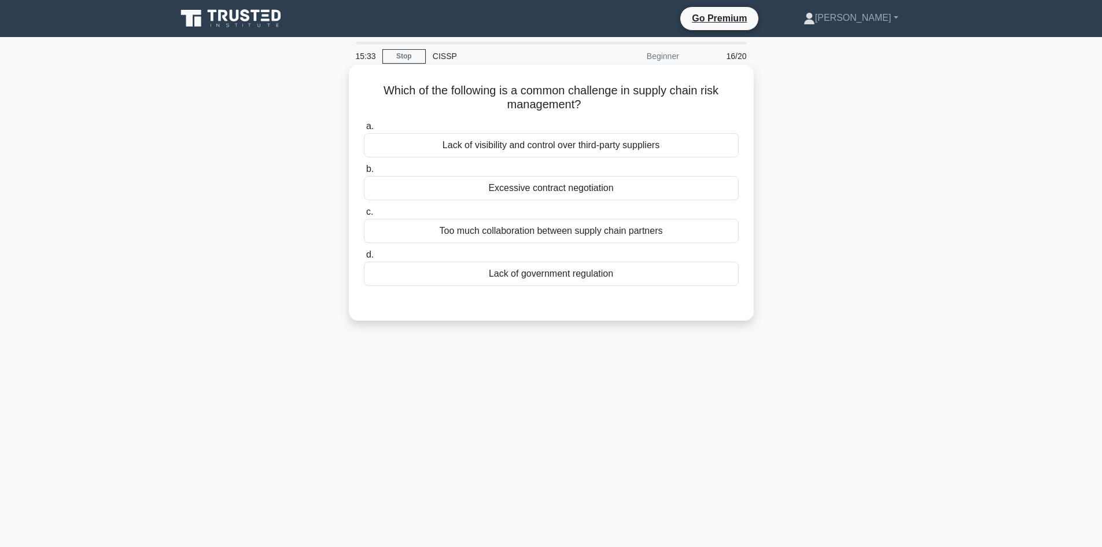
click at [608, 141] on div "Lack of visibility and control over third-party suppliers" at bounding box center [551, 145] width 375 height 24
click at [364, 130] on input "a. Lack of visibility and control over third-party suppliers" at bounding box center [364, 127] width 0 height 8
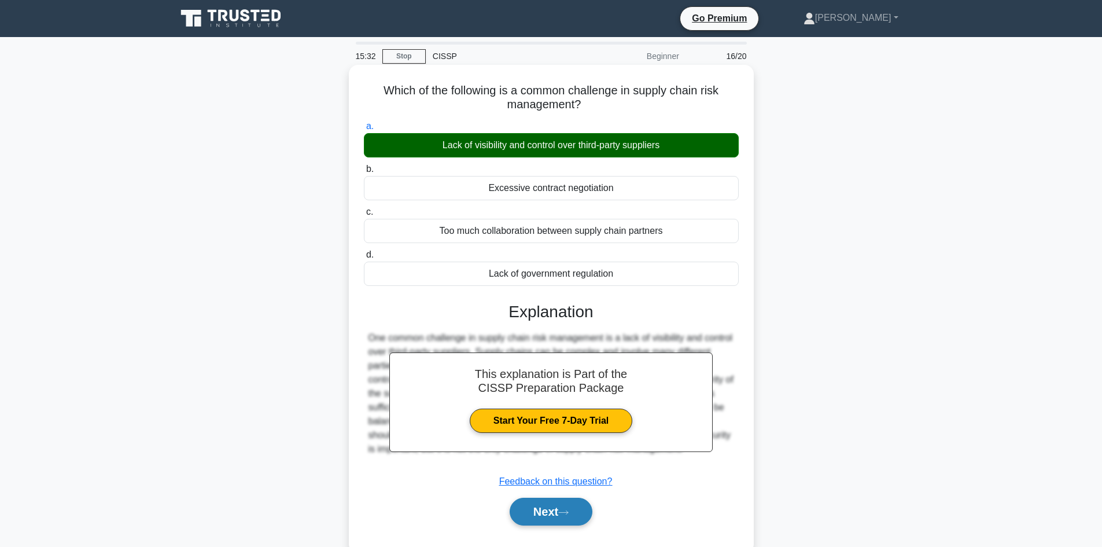
drag, startPoint x: 562, startPoint y: 522, endPoint x: 575, endPoint y: 514, distance: 15.4
click at [563, 522] on button "Next" at bounding box center [551, 512] width 83 height 28
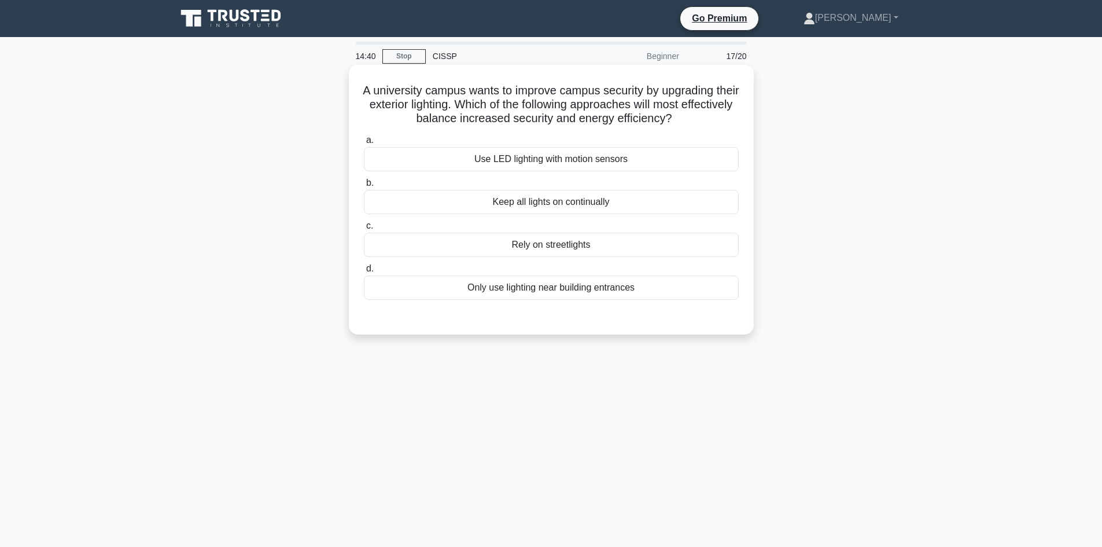
click at [527, 165] on div "Use LED lighting with motion sensors" at bounding box center [551, 159] width 375 height 24
click at [364, 144] on input "a. Use LED lighting with motion sensors" at bounding box center [364, 141] width 0 height 8
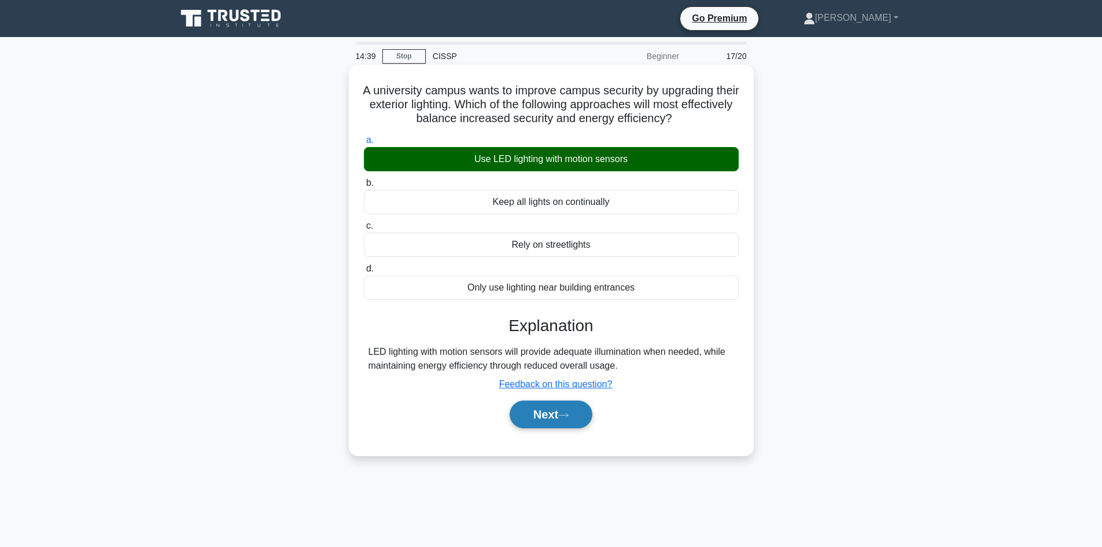
drag, startPoint x: 550, startPoint y: 421, endPoint x: 577, endPoint y: 419, distance: 27.2
click at [557, 421] on button "Next" at bounding box center [551, 414] width 83 height 28
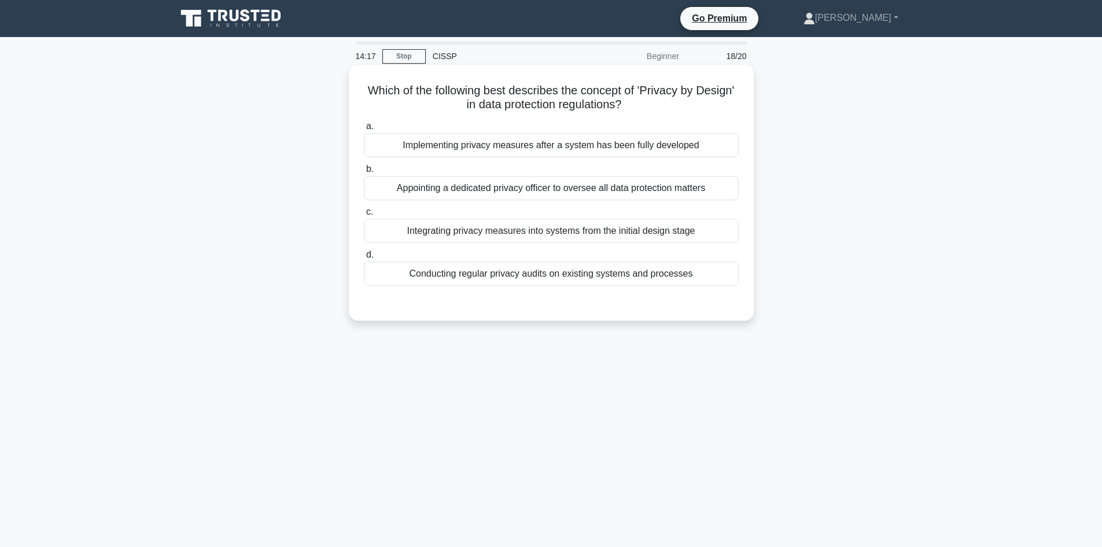
click at [519, 233] on div "Integrating privacy measures into systems from the initial design stage" at bounding box center [551, 231] width 375 height 24
click at [364, 216] on input "c. Integrating privacy measures into systems from the initial design stage" at bounding box center [364, 212] width 0 height 8
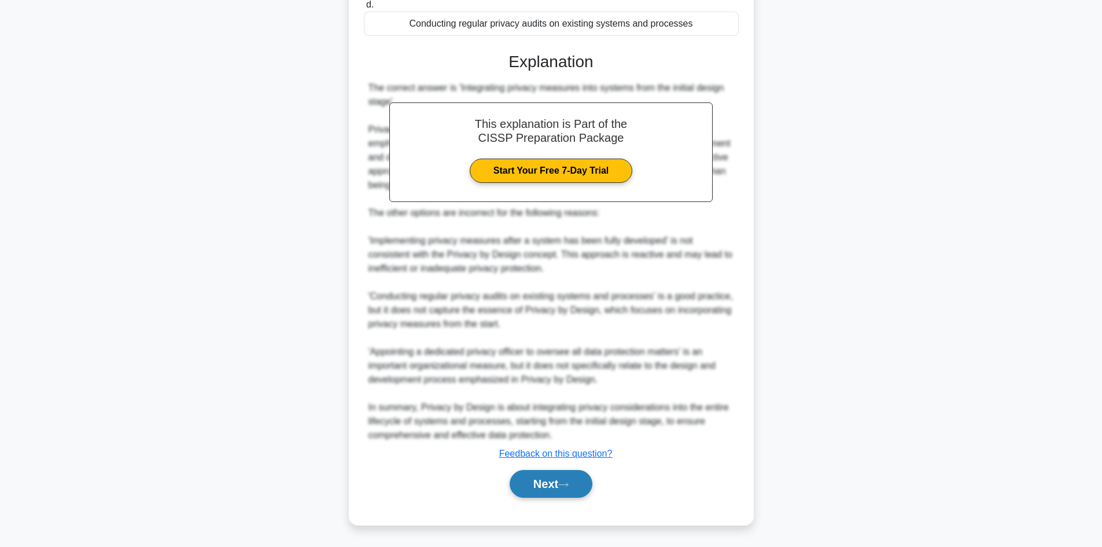
click at [551, 488] on button "Next" at bounding box center [551, 484] width 83 height 28
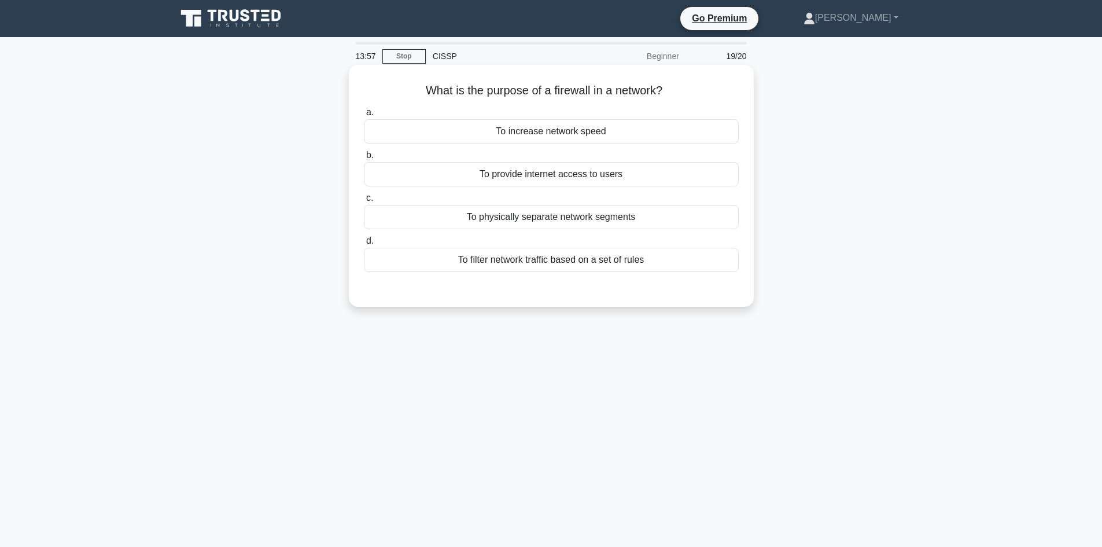
click at [581, 257] on div "To filter network traffic based on a set of rules" at bounding box center [551, 260] width 375 height 24
click at [364, 245] on input "d. To filter network traffic based on a set of rules" at bounding box center [364, 241] width 0 height 8
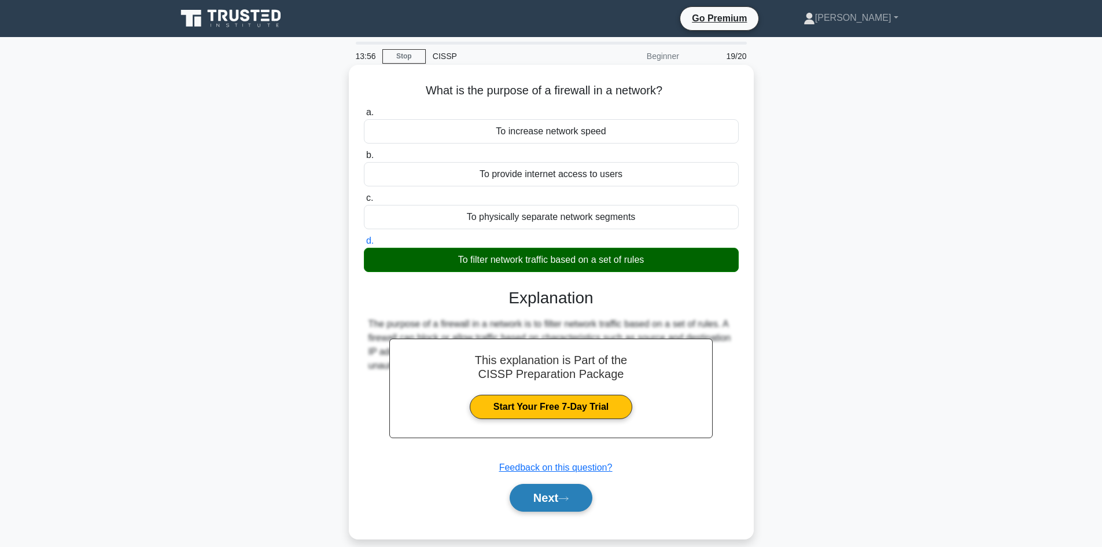
click at [534, 496] on button "Next" at bounding box center [551, 498] width 83 height 28
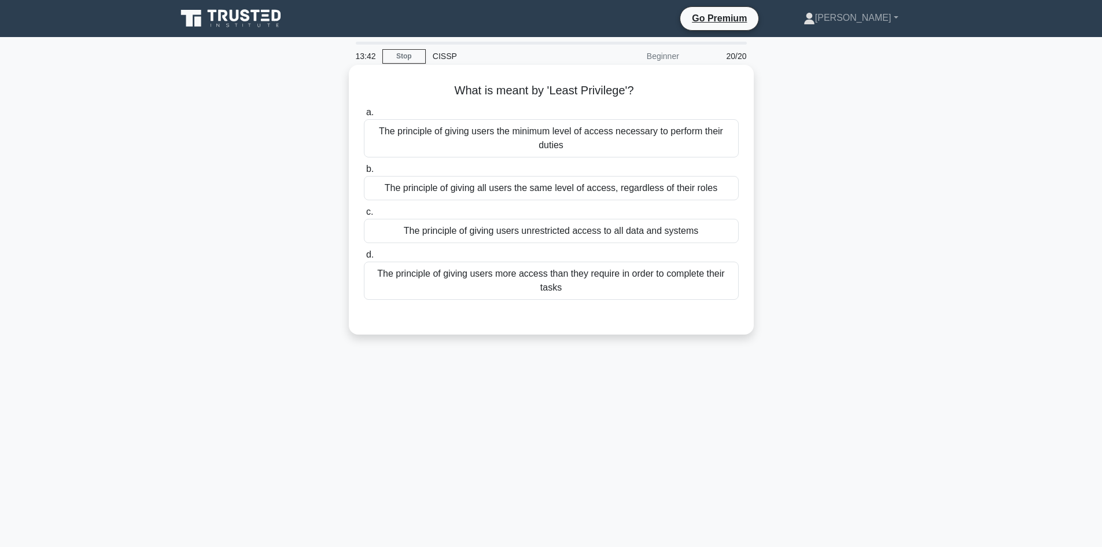
click at [555, 141] on div "The principle of giving users the minimum level of access necessary to perform …" at bounding box center [551, 138] width 375 height 38
click at [364, 116] on input "a. The principle of giving users the minimum level of access necessary to perfo…" at bounding box center [364, 113] width 0 height 8
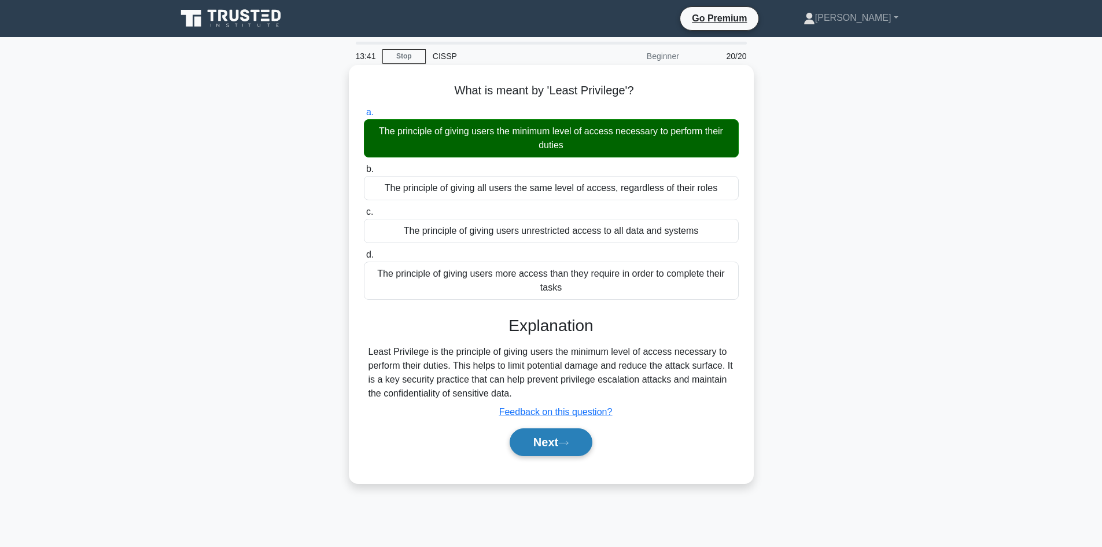
click at [560, 445] on button "Next" at bounding box center [551, 442] width 83 height 28
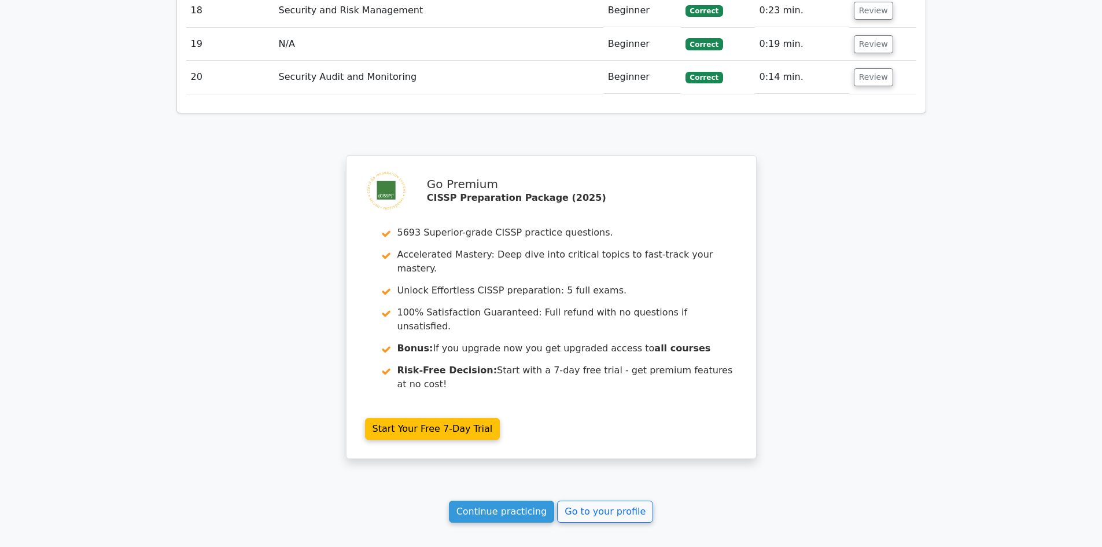
scroll to position [2105, 0]
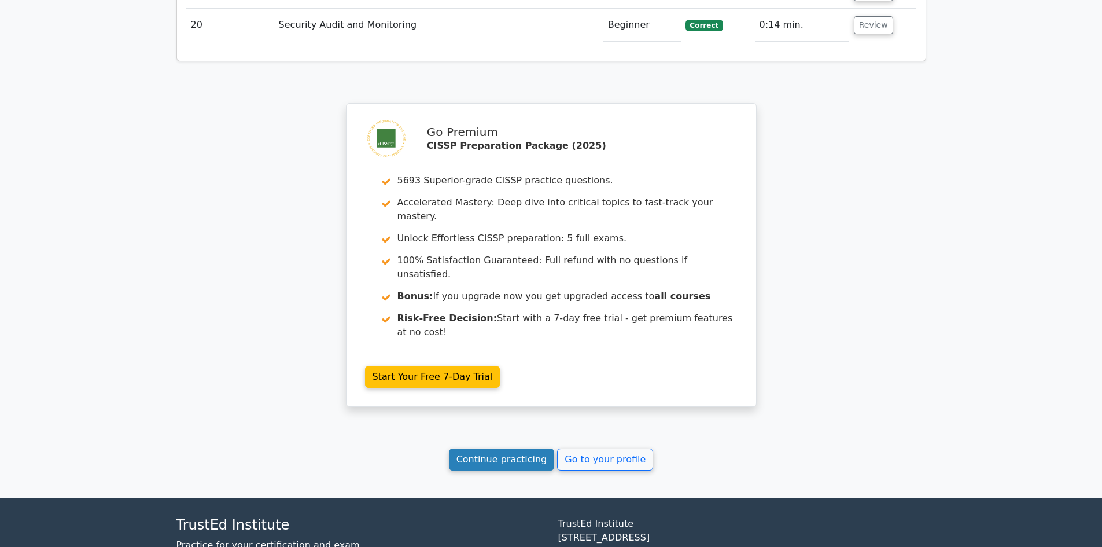
click at [488, 448] on link "Continue practicing" at bounding box center [502, 459] width 106 height 22
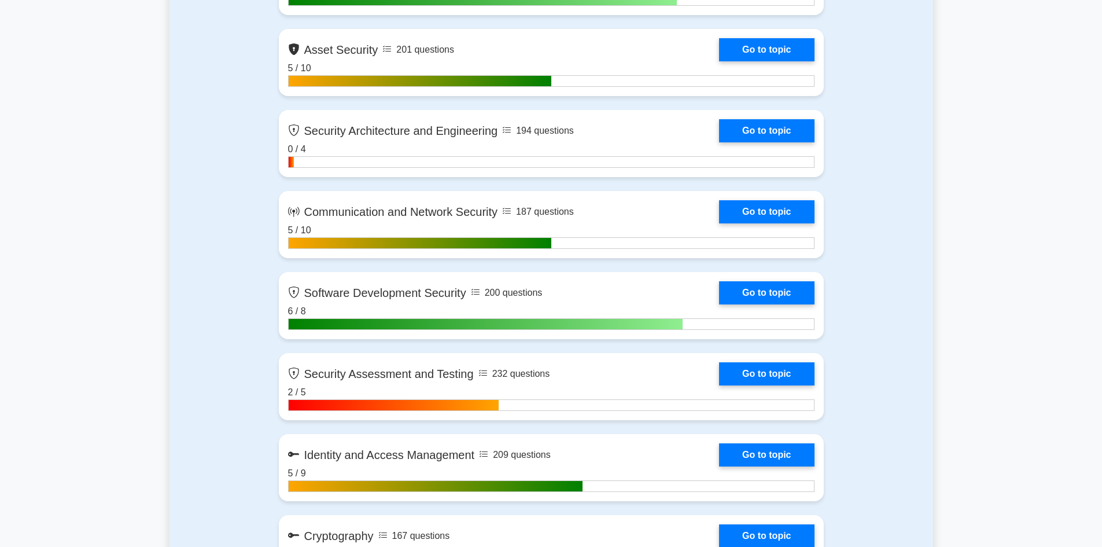
scroll to position [1331, 0]
